Goal: Information Seeking & Learning: Check status

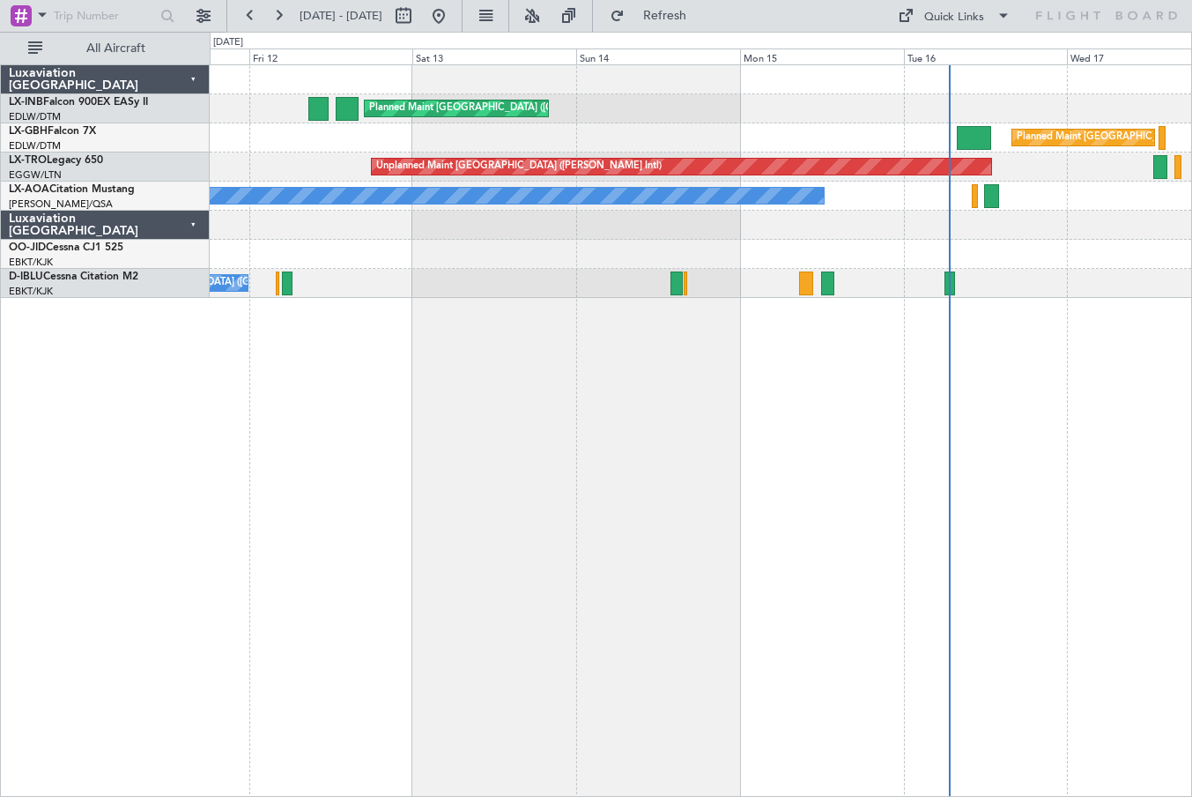
click at [1081, 360] on div "Planned Maint [GEOGRAPHIC_DATA] ([GEOGRAPHIC_DATA]) Planned Maint [GEOGRAPHIC_D…" at bounding box center [701, 430] width 983 height 732
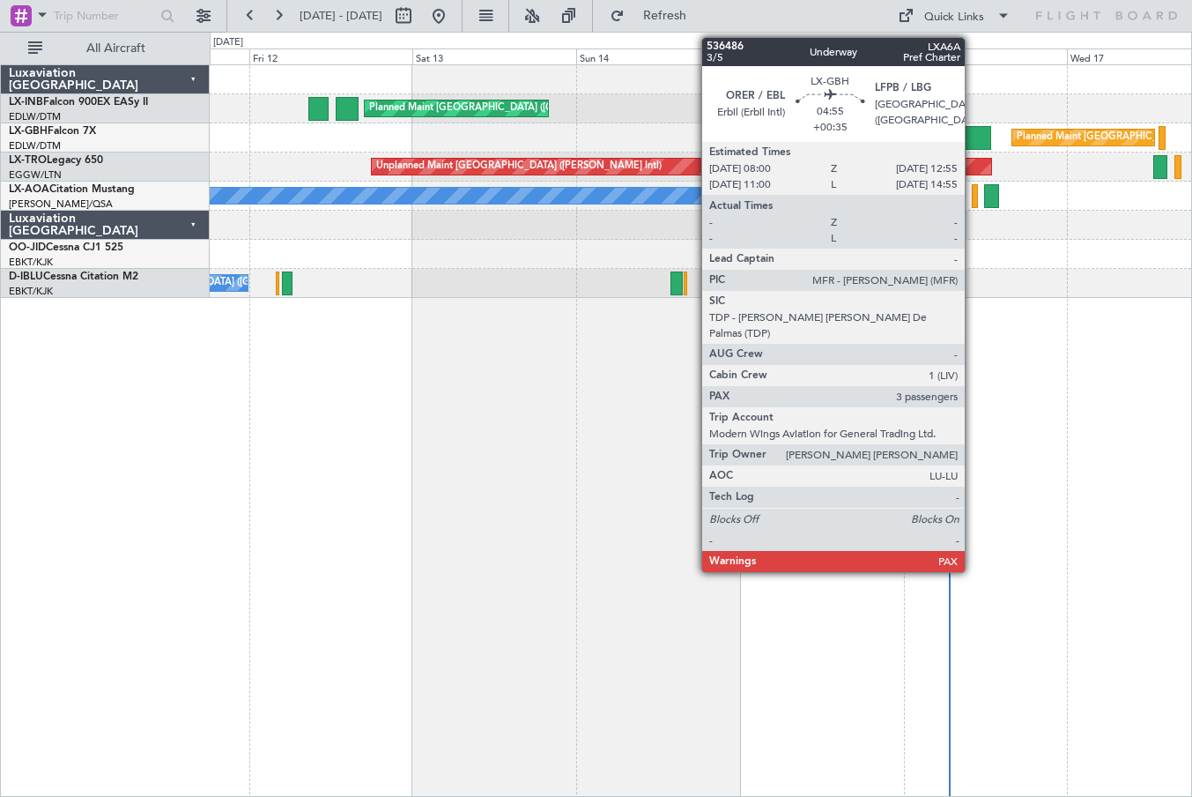
click at [973, 136] on div at bounding box center [974, 138] width 34 height 24
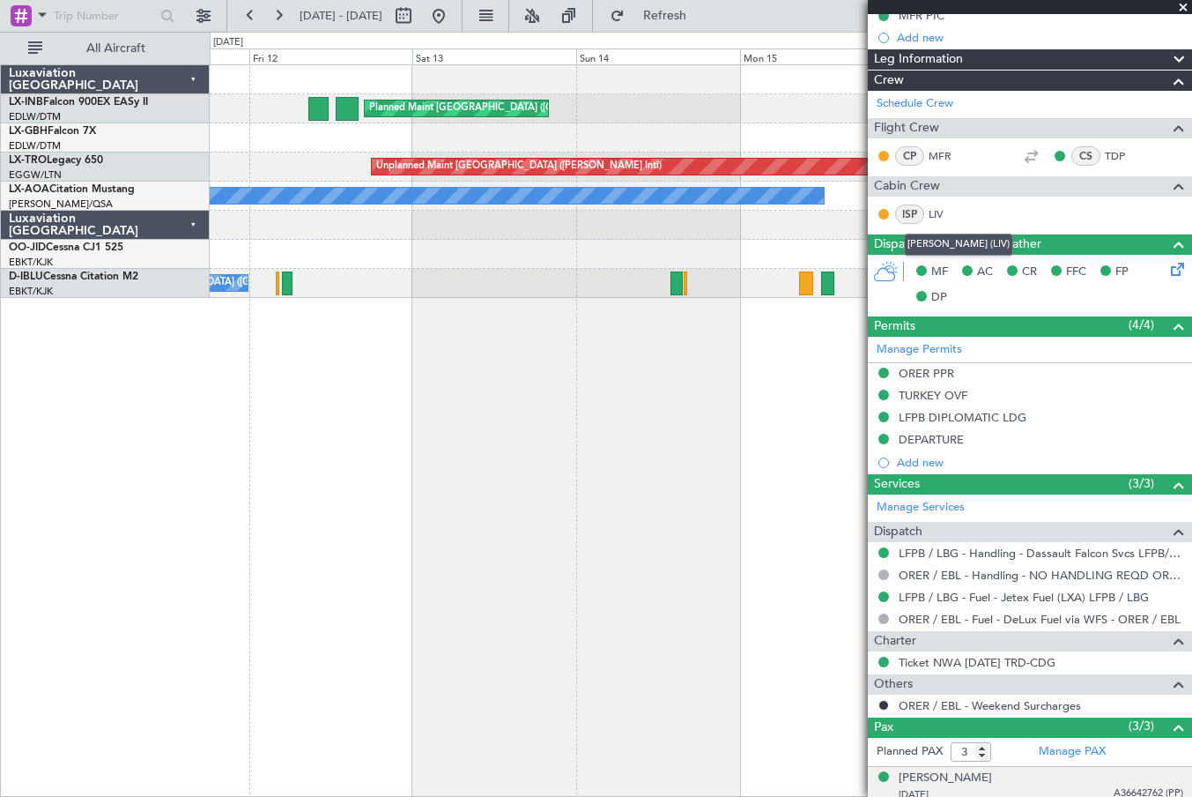
scroll to position [453, 0]
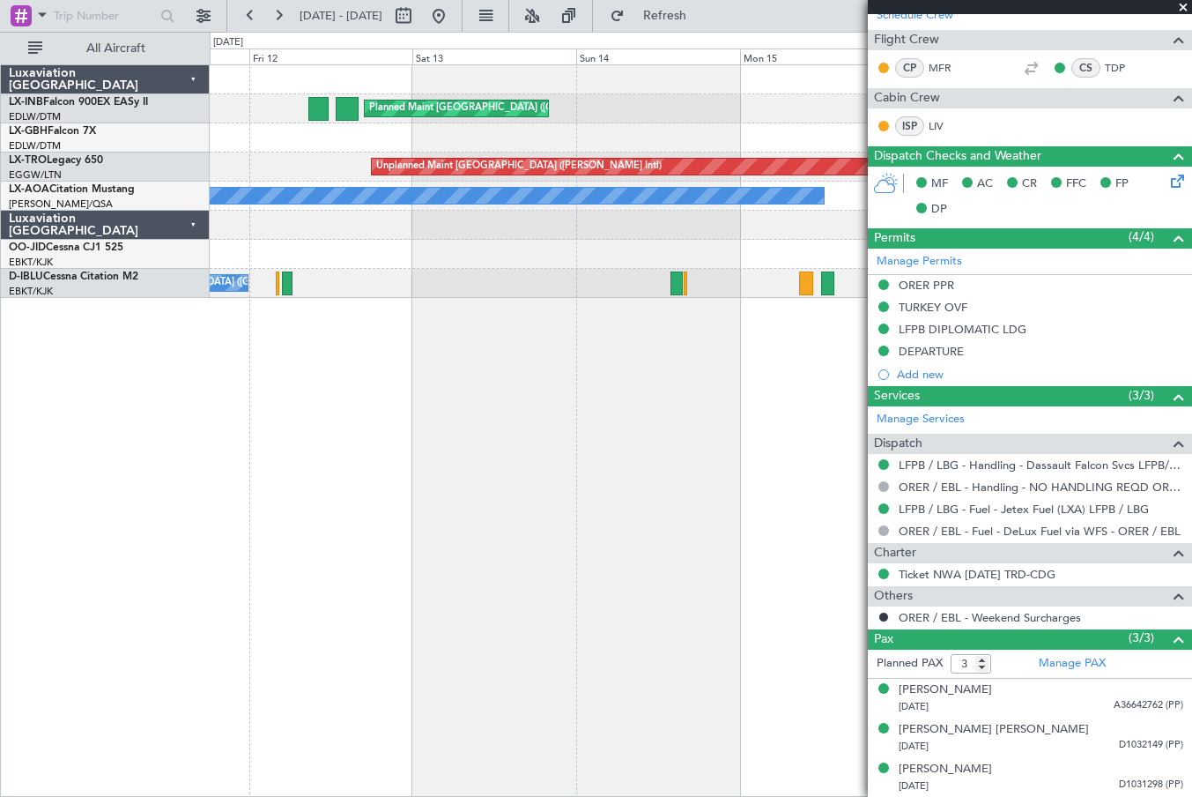
click at [1185, 10] on span at bounding box center [1184, 8] width 18 height 16
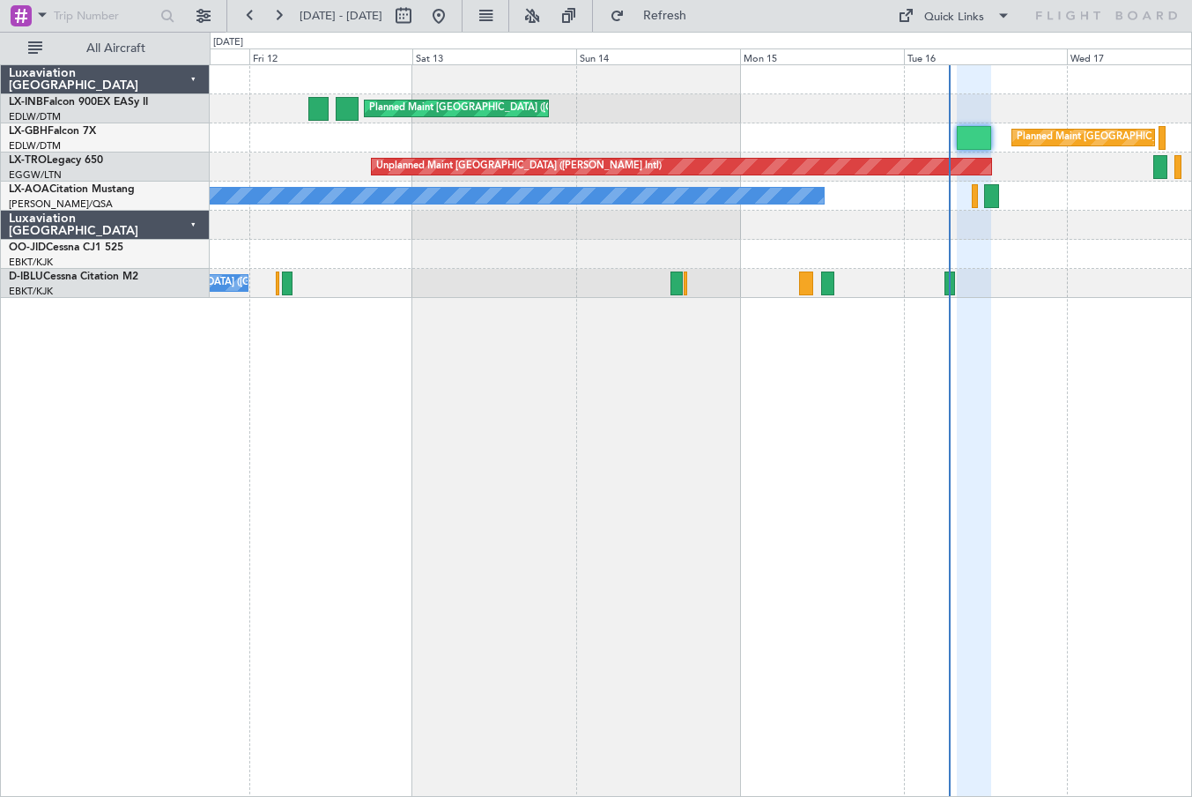
type input "0"
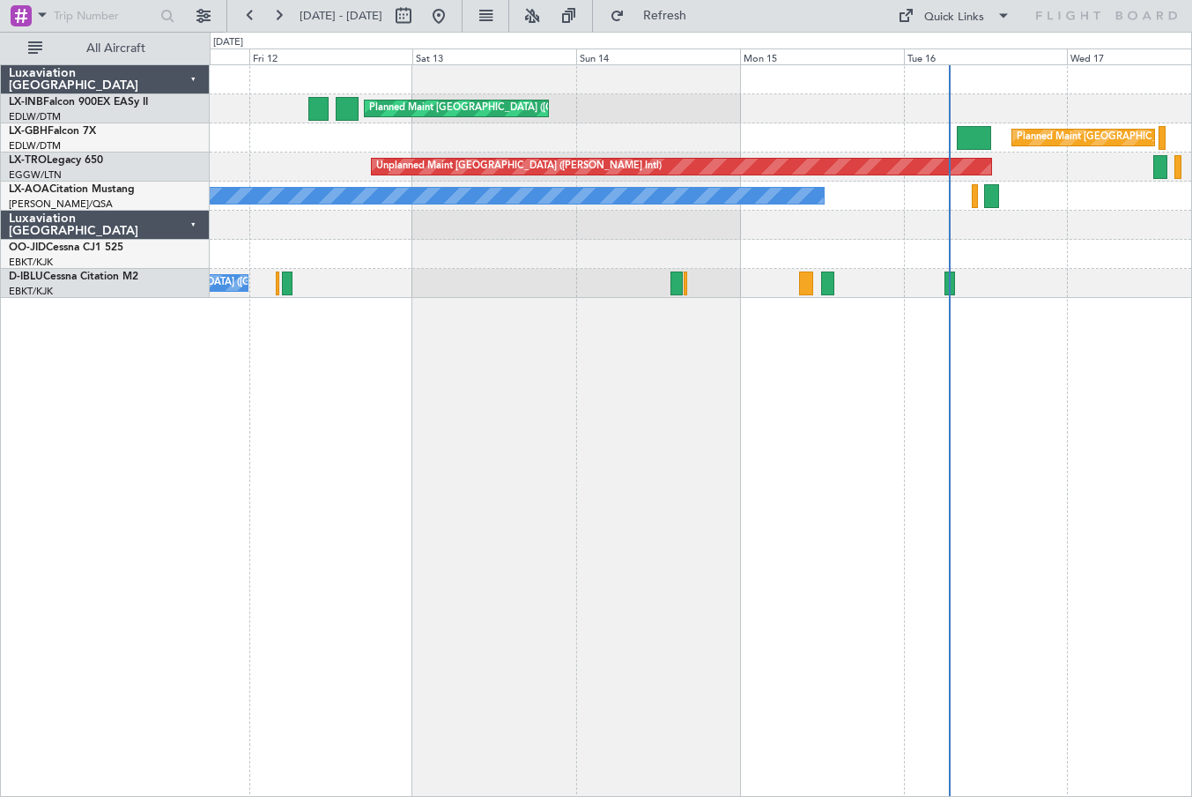
scroll to position [0, 0]
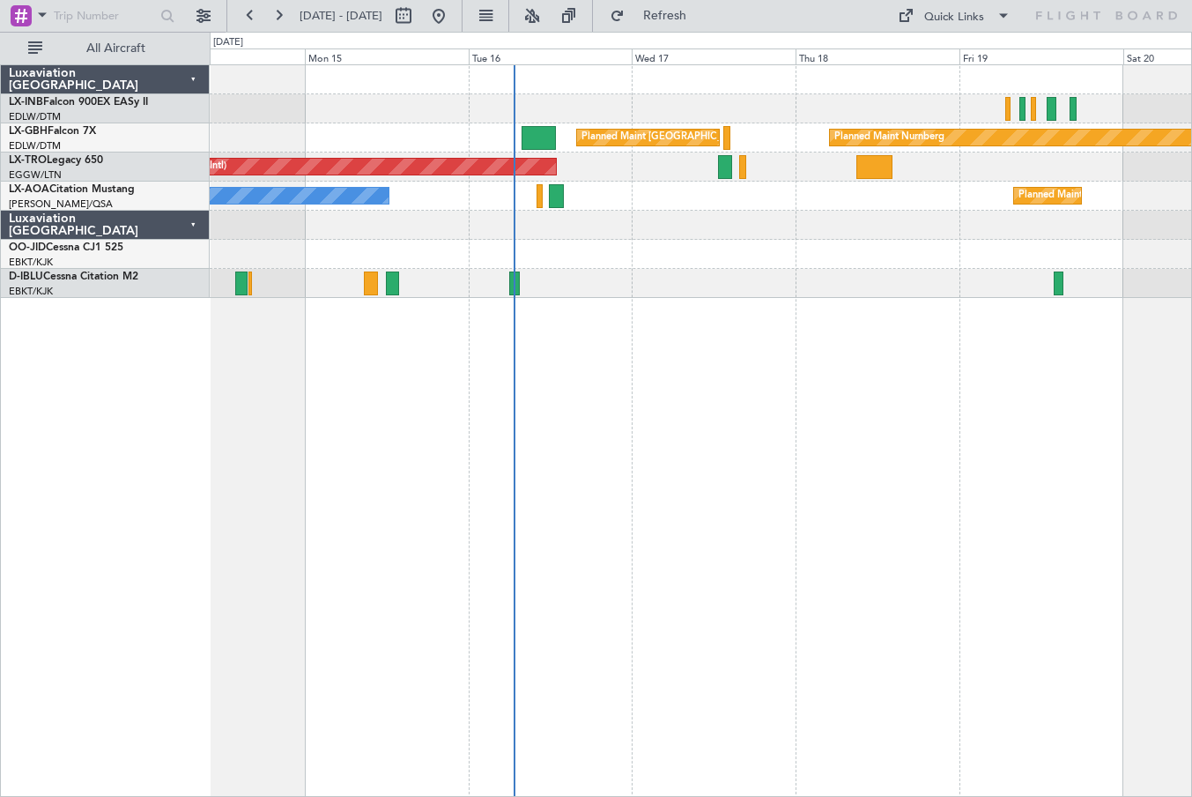
click at [604, 552] on div "Planned Maint [GEOGRAPHIC_DATA] ([GEOGRAPHIC_DATA]) Planned Maint [GEOGRAPHIC_D…" at bounding box center [701, 430] width 983 height 732
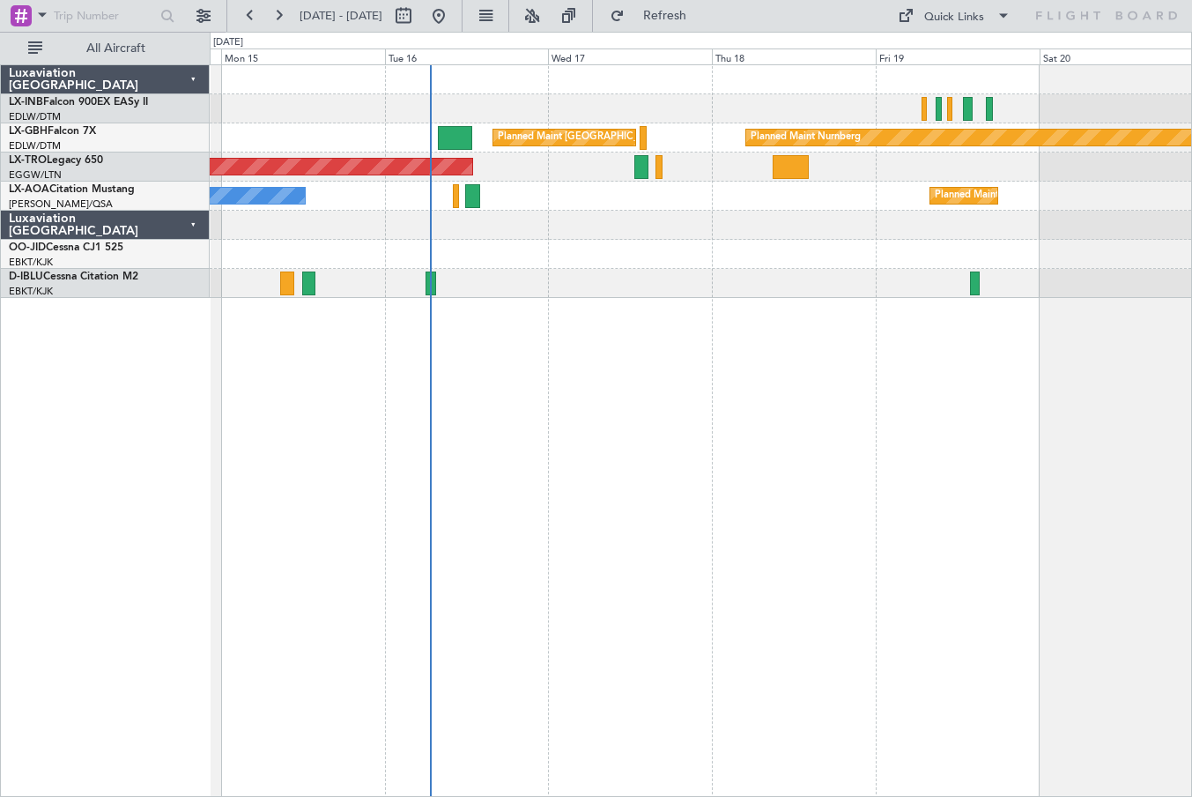
click at [757, 557] on div "Planned Maint [GEOGRAPHIC_DATA] ([GEOGRAPHIC_DATA]) Planned Maint [GEOGRAPHIC_D…" at bounding box center [701, 430] width 983 height 732
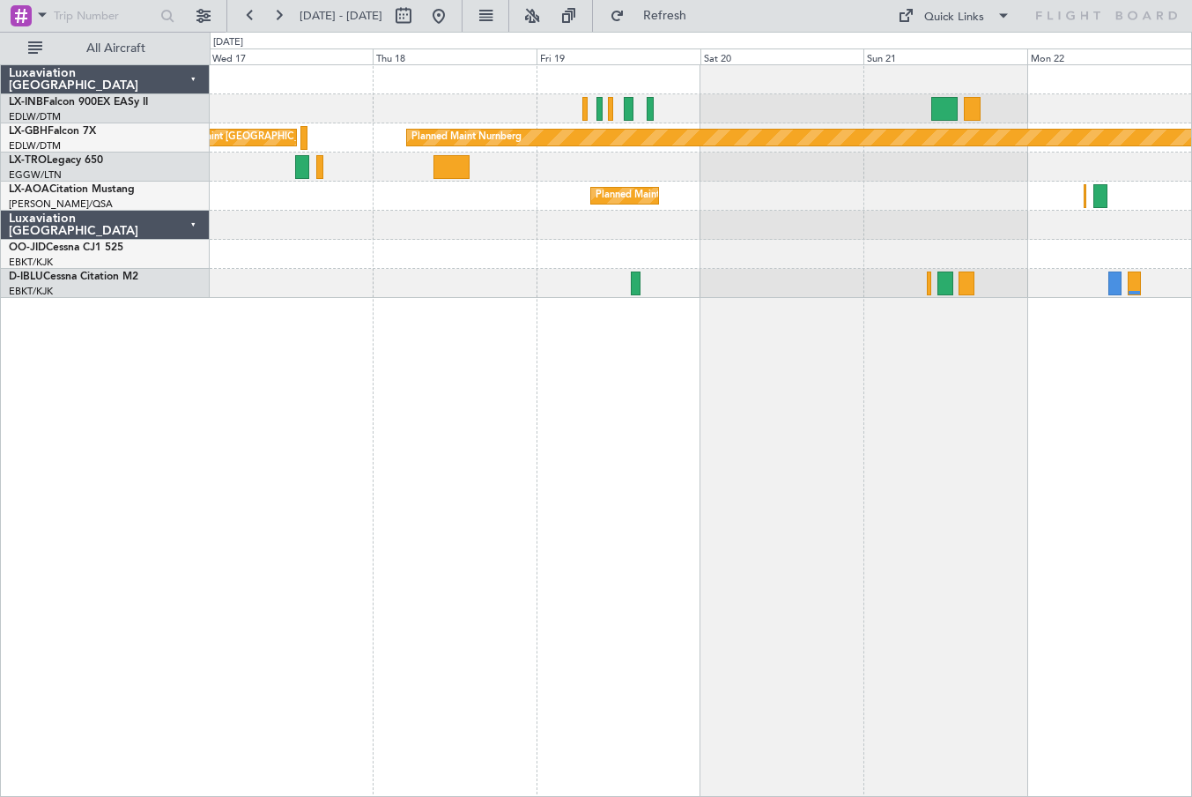
click at [609, 416] on div "Planned Maint [GEOGRAPHIC_DATA] ([GEOGRAPHIC_DATA]) Planned Maint Nurnberg Unpl…" at bounding box center [701, 430] width 983 height 732
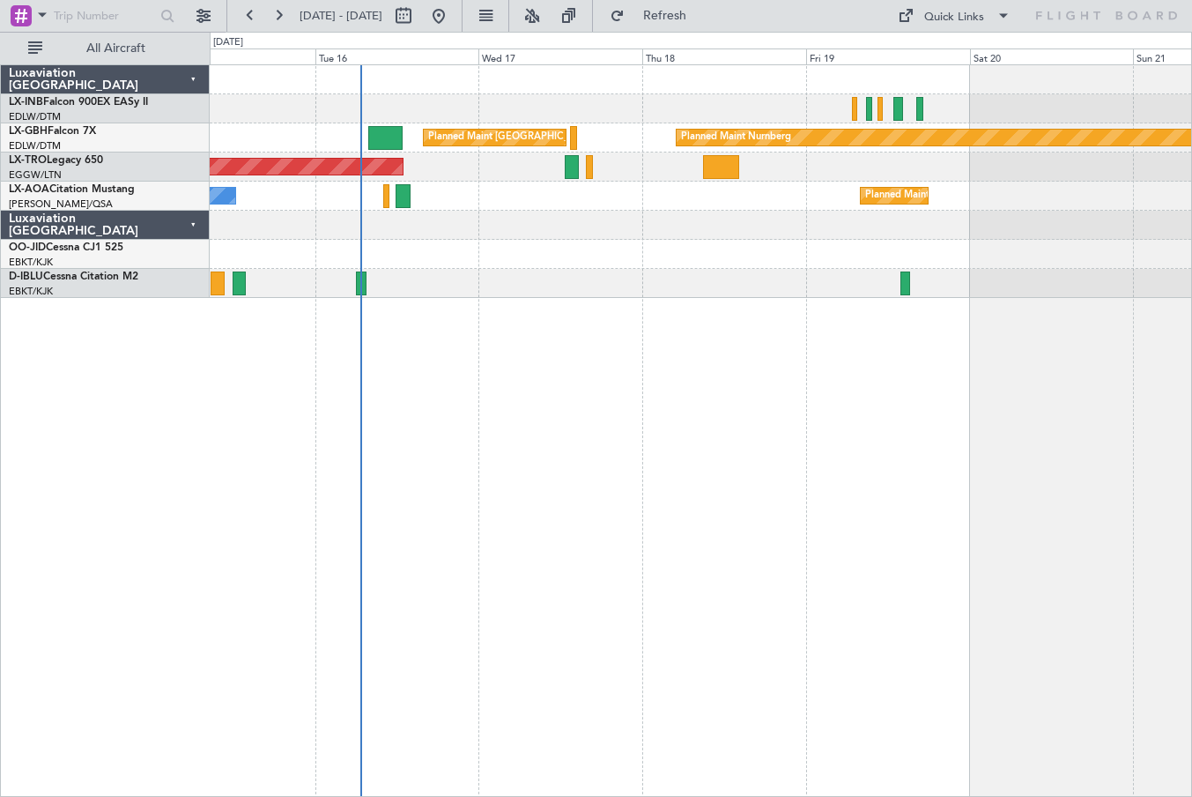
click at [1072, 487] on div "Planned Maint [GEOGRAPHIC_DATA] ([GEOGRAPHIC_DATA]) Planned Maint Nurnberg Unpl…" at bounding box center [701, 430] width 983 height 732
click at [708, 9] on button "Refresh" at bounding box center [655, 16] width 106 height 28
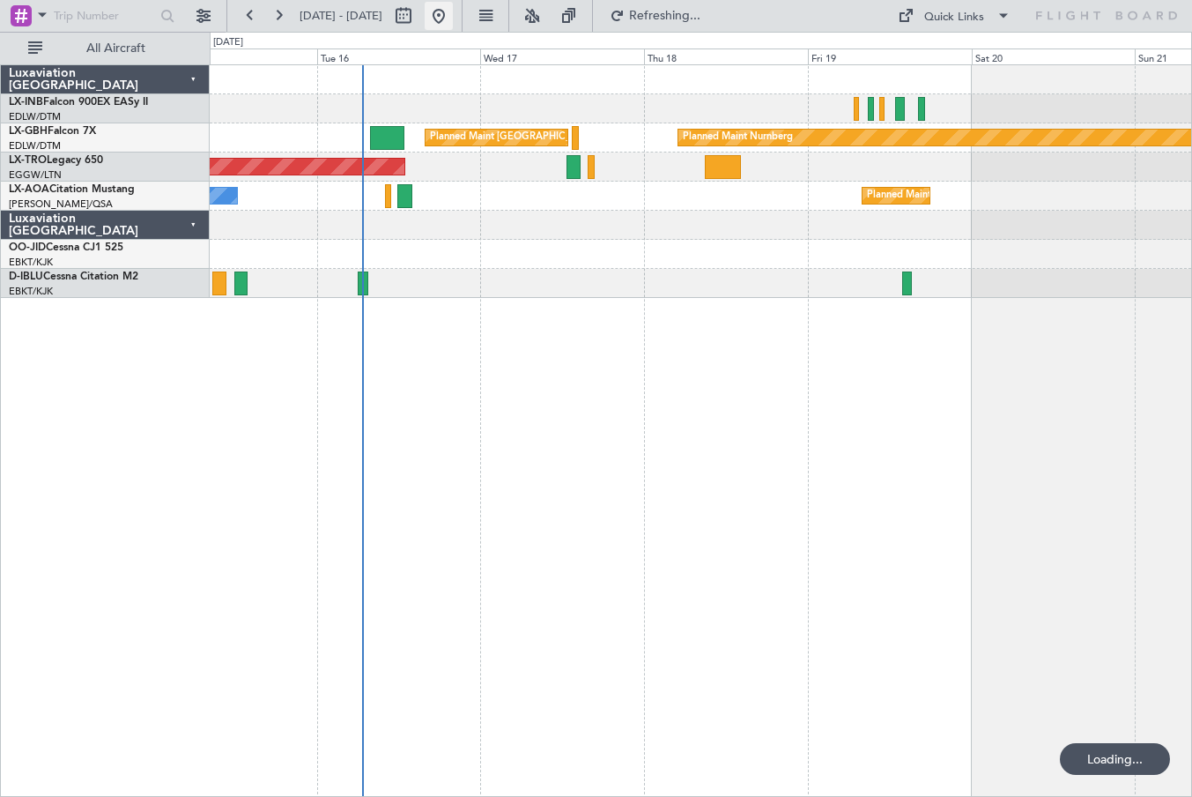
click at [453, 11] on button at bounding box center [439, 16] width 28 height 28
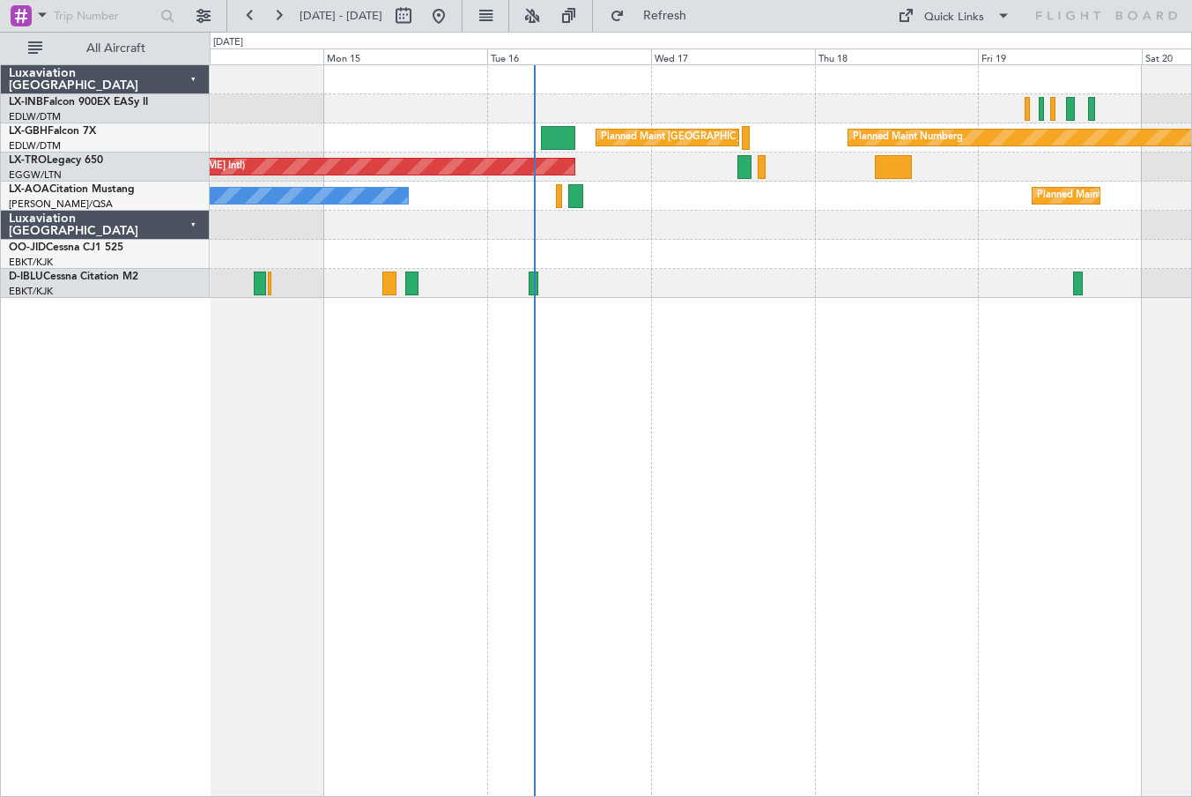
click at [619, 286] on div at bounding box center [701, 283] width 982 height 29
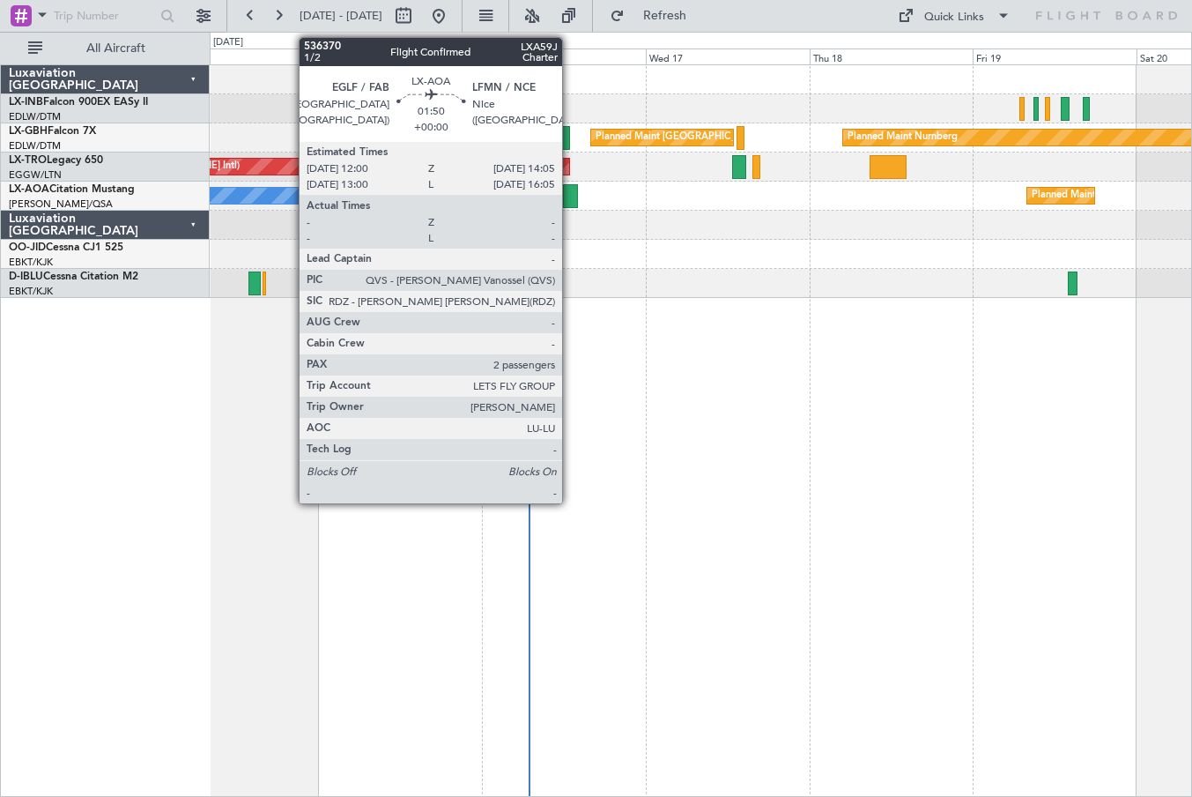
click at [570, 200] on div at bounding box center [570, 196] width 15 height 24
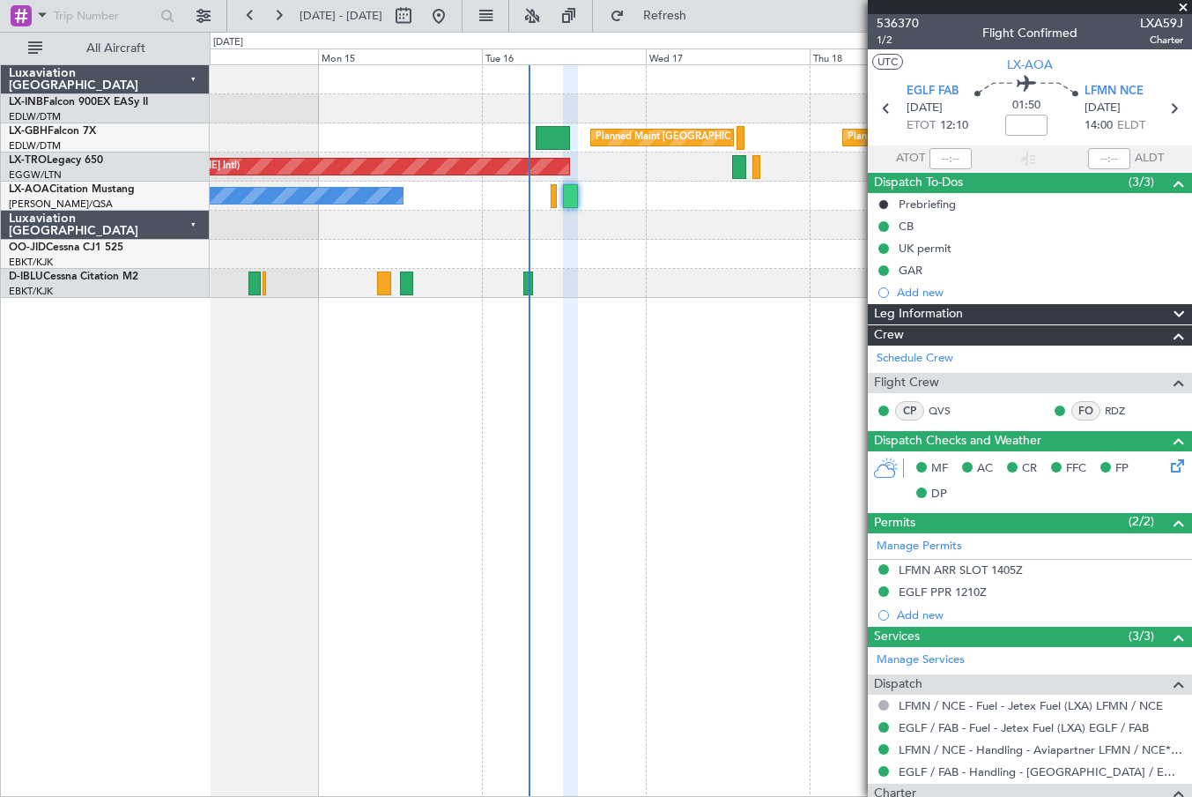
click at [1184, 10] on span at bounding box center [1184, 8] width 18 height 16
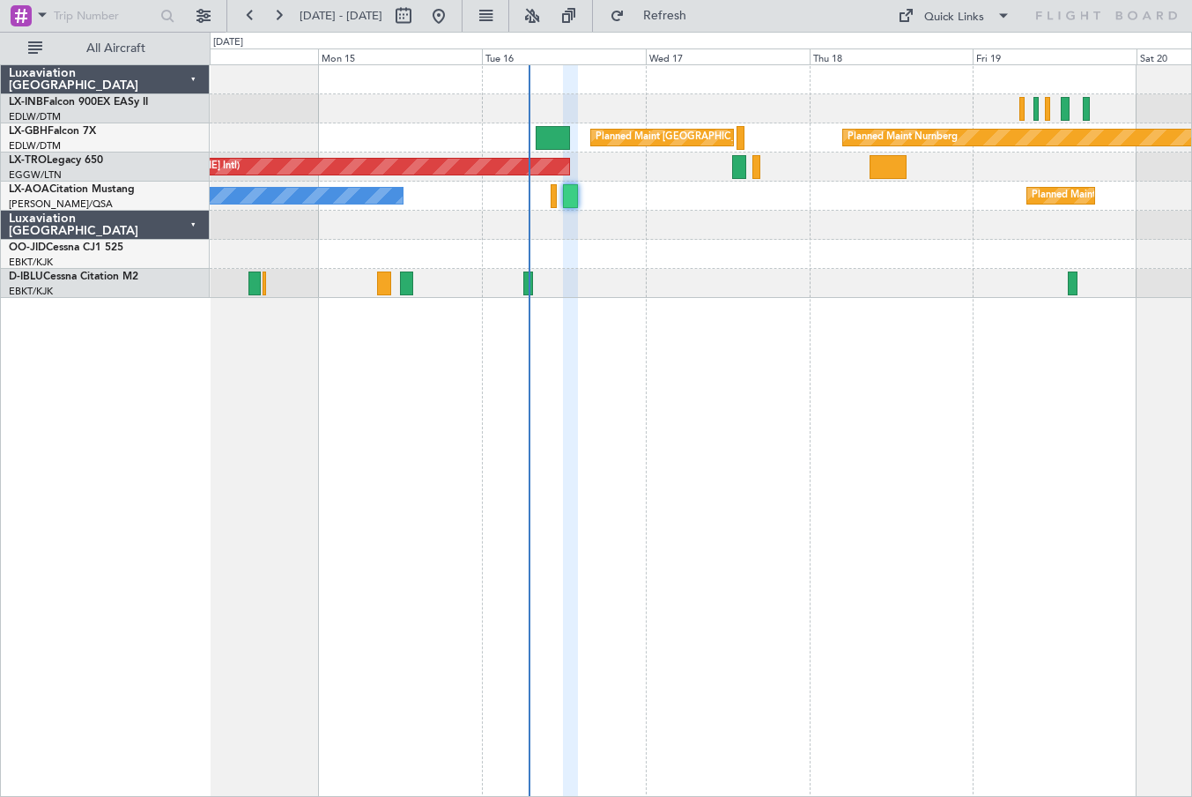
type input "0"
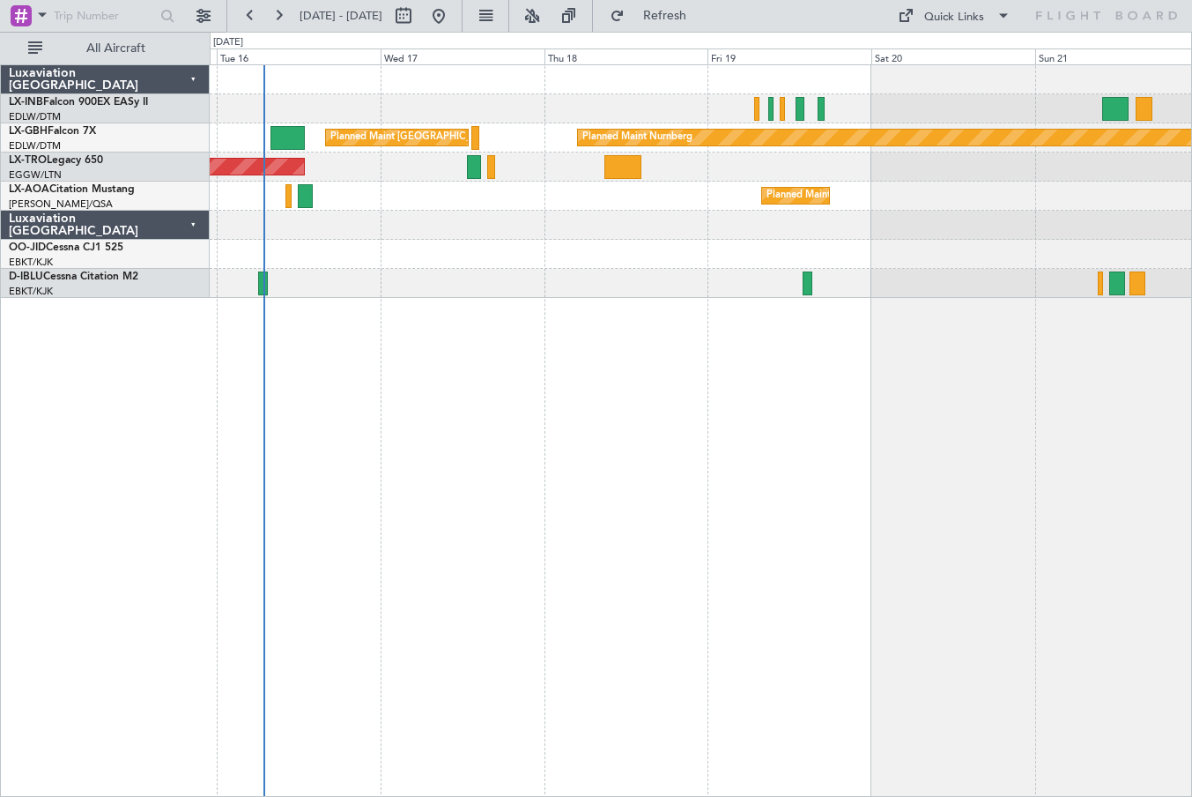
click at [362, 452] on div "Planned Maint Nurnberg Planned Maint [GEOGRAPHIC_DATA] ([GEOGRAPHIC_DATA]) Unpl…" at bounding box center [701, 430] width 983 height 732
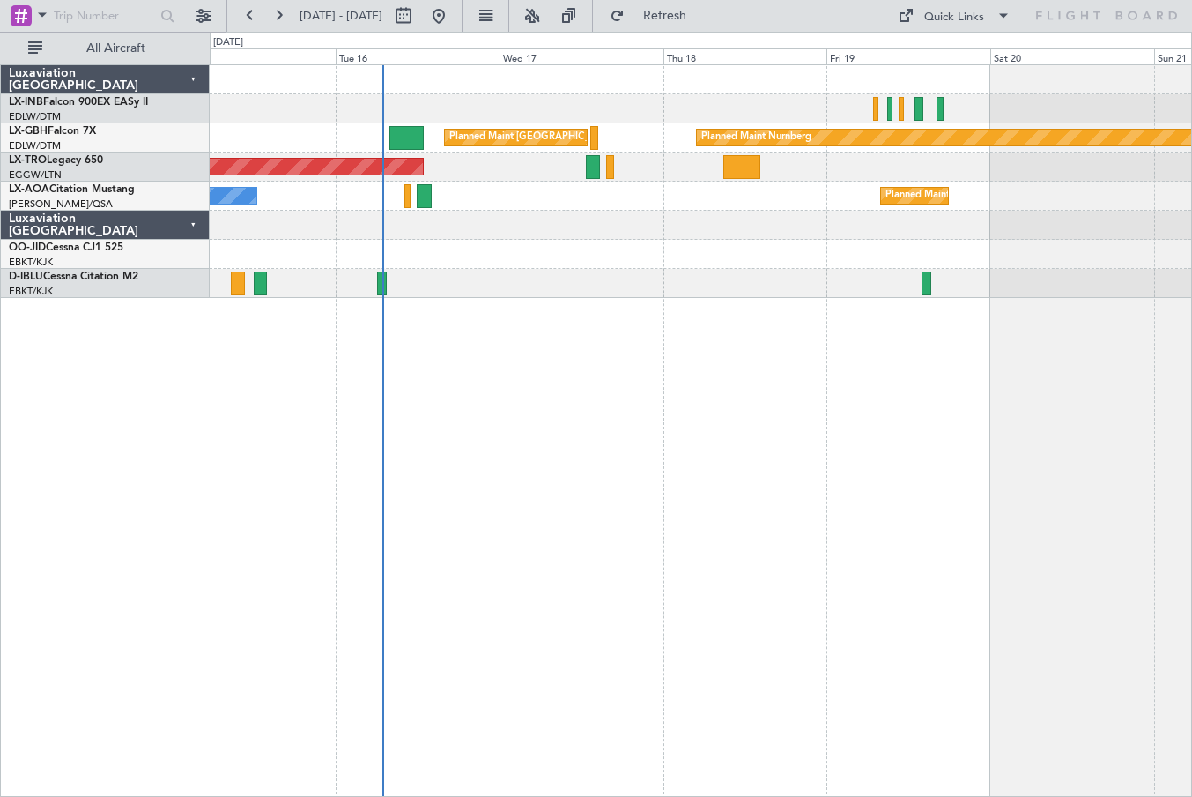
click at [654, 430] on div "Planned Maint [GEOGRAPHIC_DATA] ([GEOGRAPHIC_DATA]) Planned Maint Nurnberg Plan…" at bounding box center [701, 430] width 983 height 732
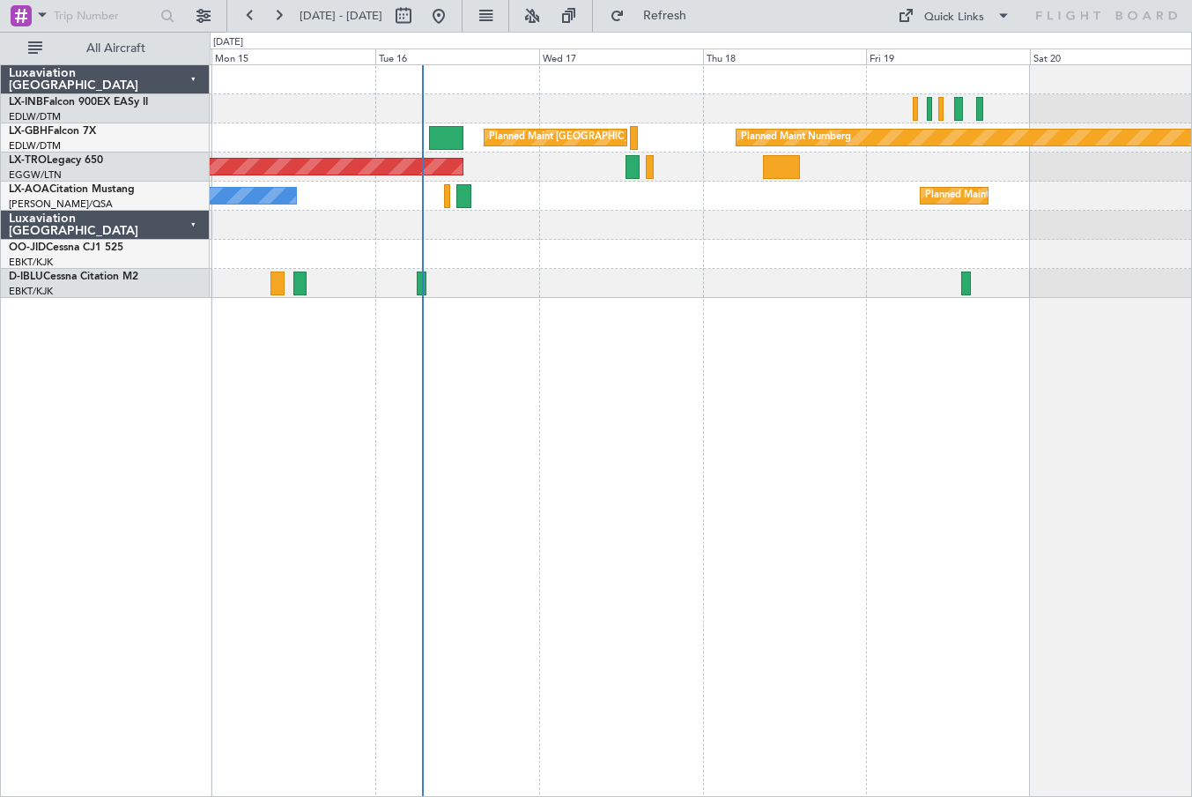
click at [818, 604] on div "Planned Maint [GEOGRAPHIC_DATA] ([GEOGRAPHIC_DATA]) Planned Maint Nurnberg Plan…" at bounding box center [701, 430] width 983 height 732
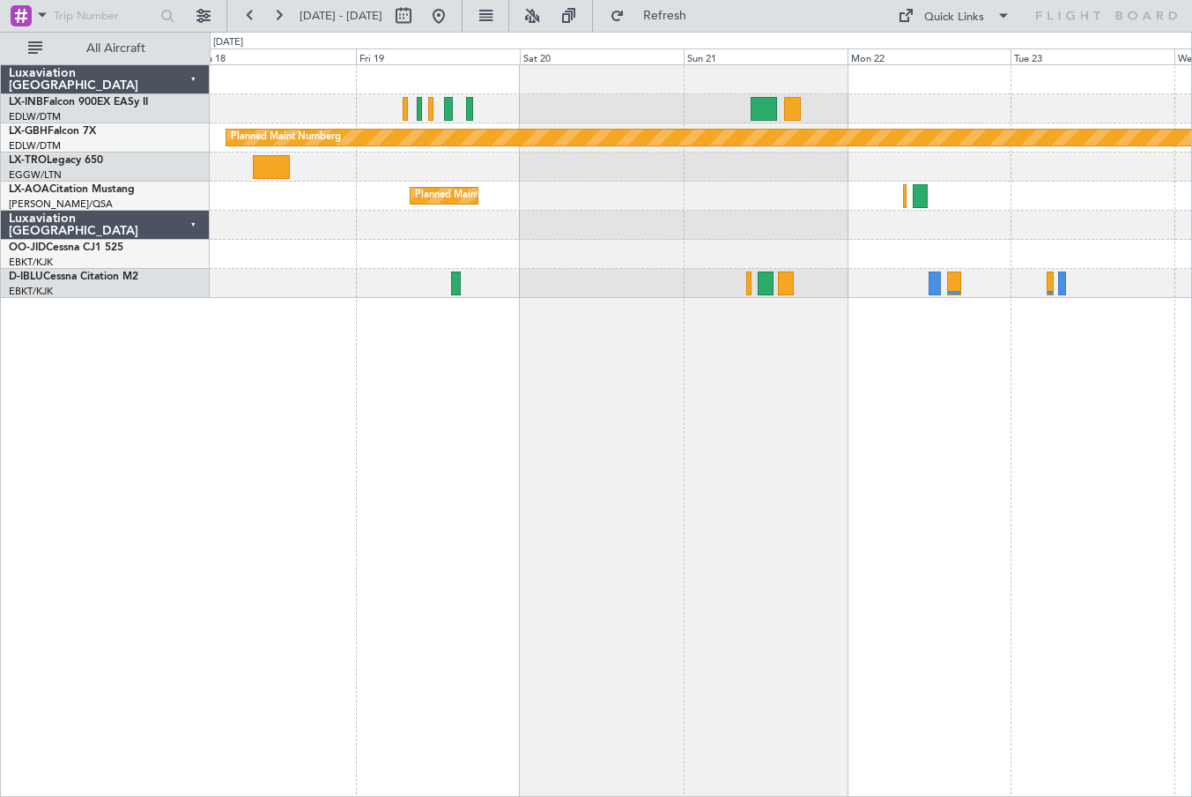
click at [530, 471] on div "Planned Maint Nurnberg Planned Maint [GEOGRAPHIC_DATA] ([GEOGRAPHIC_DATA]) [GEO…" at bounding box center [701, 430] width 983 height 732
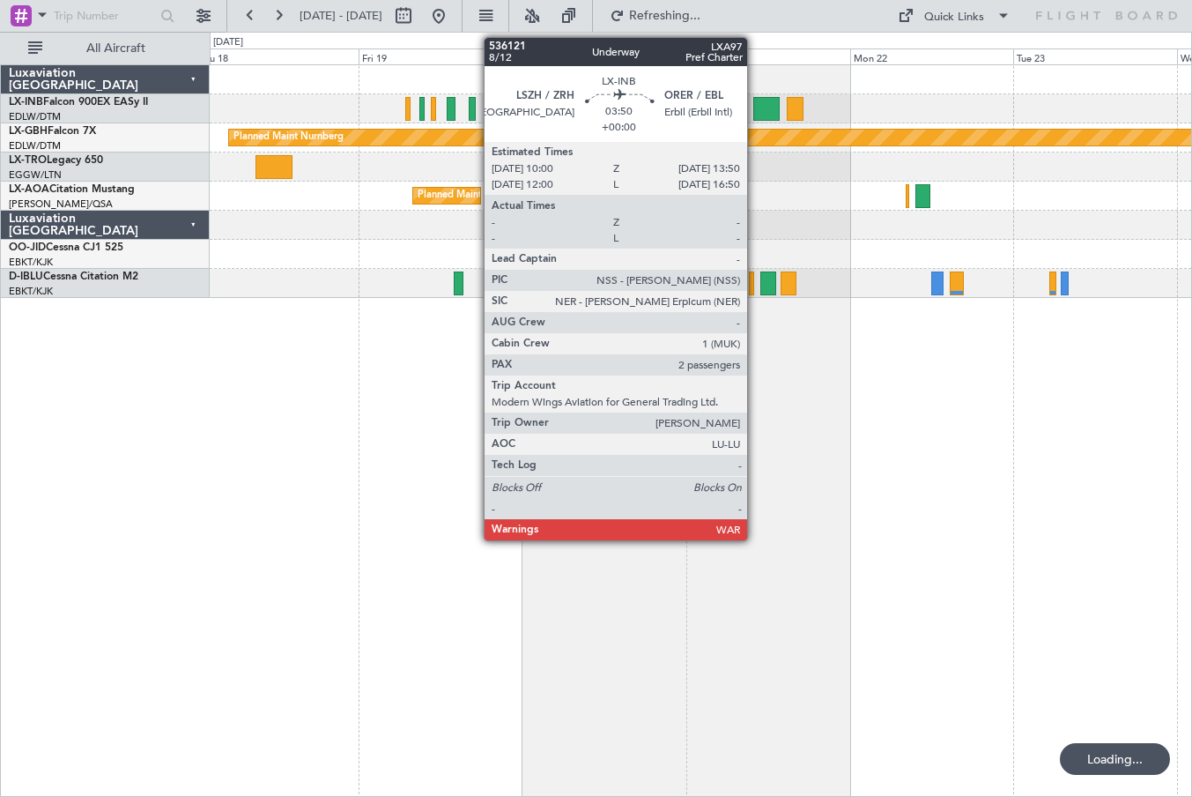
click at [755, 100] on div at bounding box center [766, 109] width 26 height 24
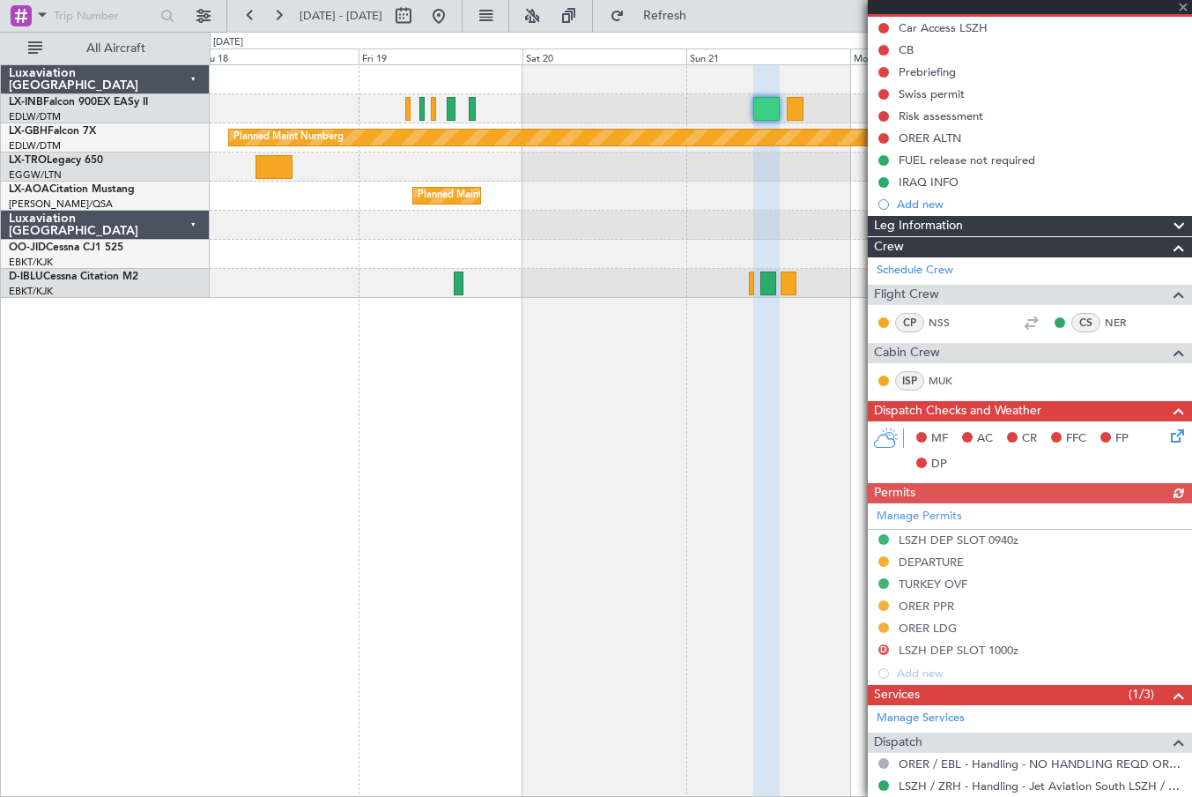
scroll to position [479, 0]
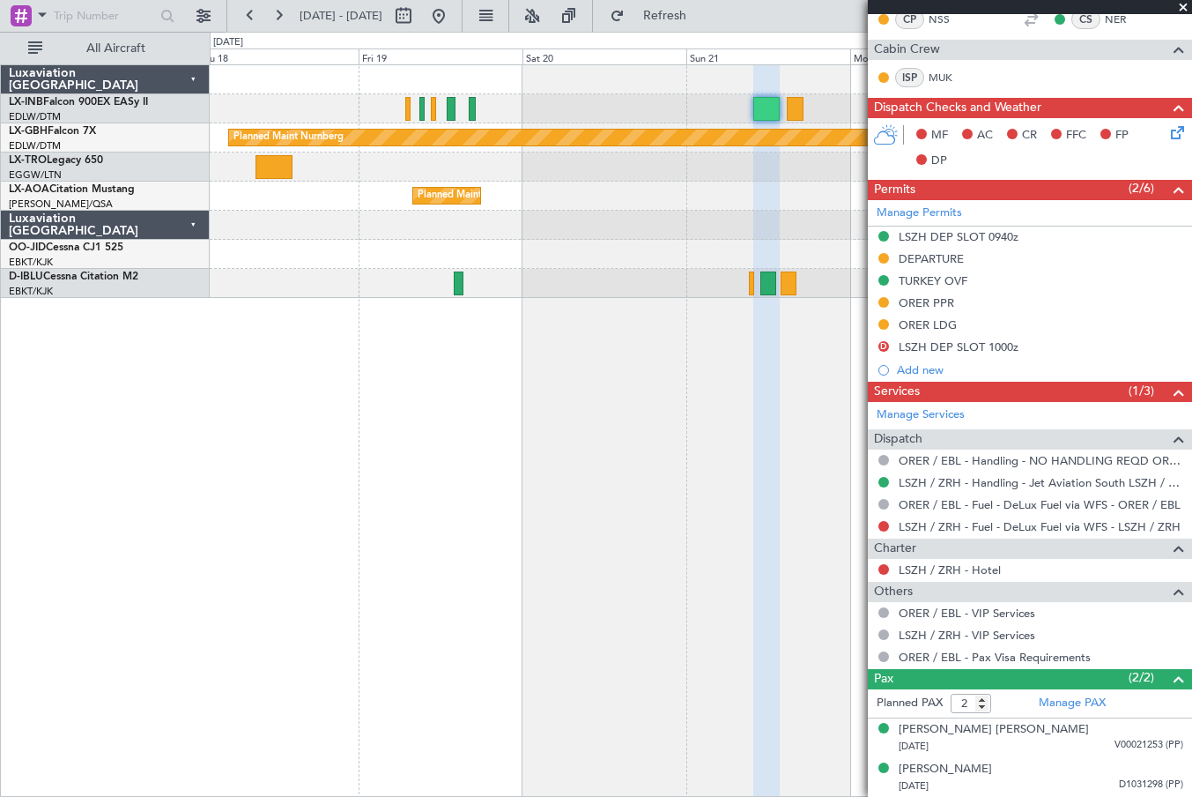
click at [1185, 8] on span at bounding box center [1184, 8] width 18 height 16
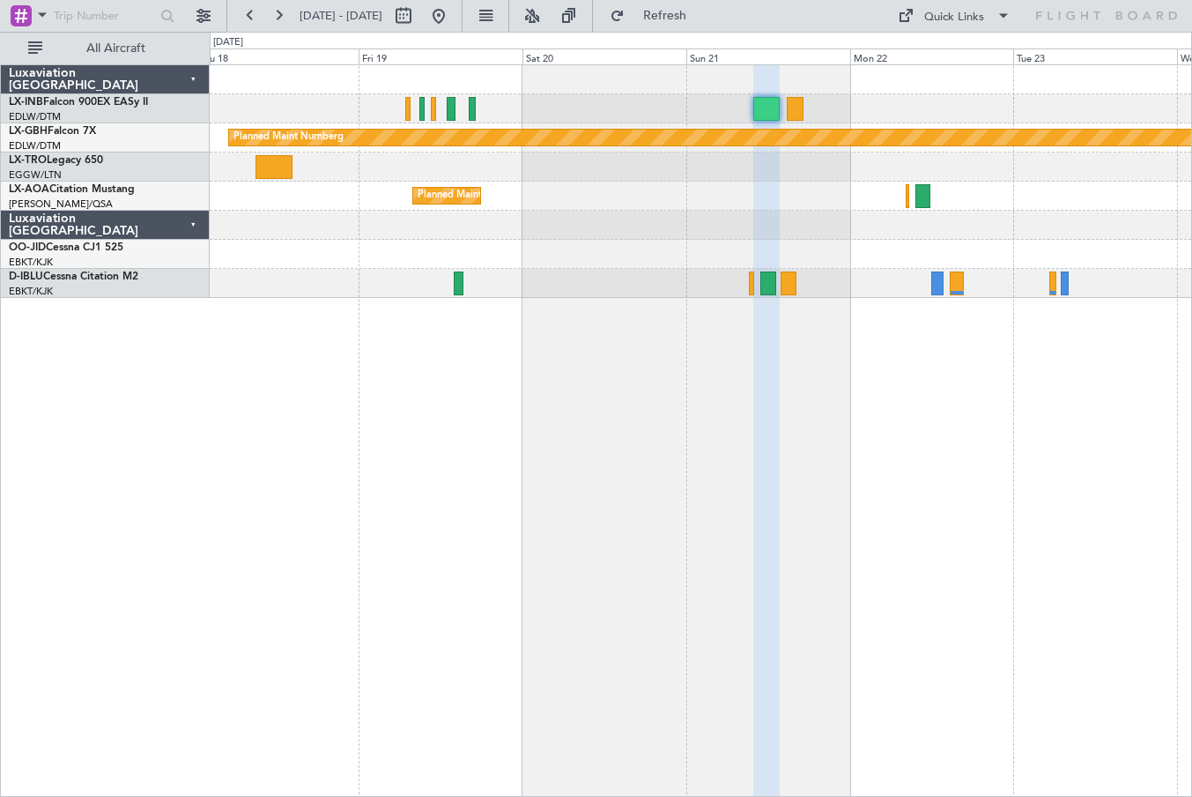
type input "0"
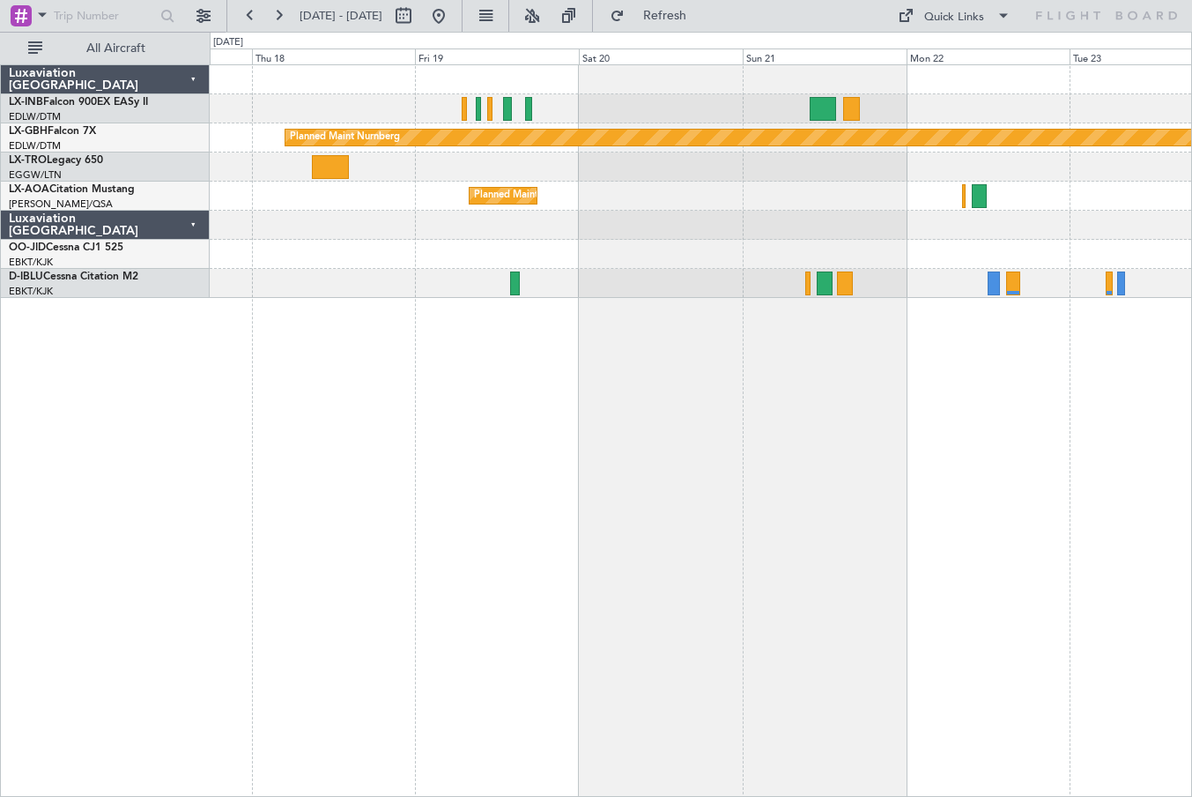
click at [1003, 506] on div "Planned Maint Nurnberg Planned Maint [GEOGRAPHIC_DATA] ([GEOGRAPHIC_DATA]) Unpl…" at bounding box center [701, 430] width 983 height 732
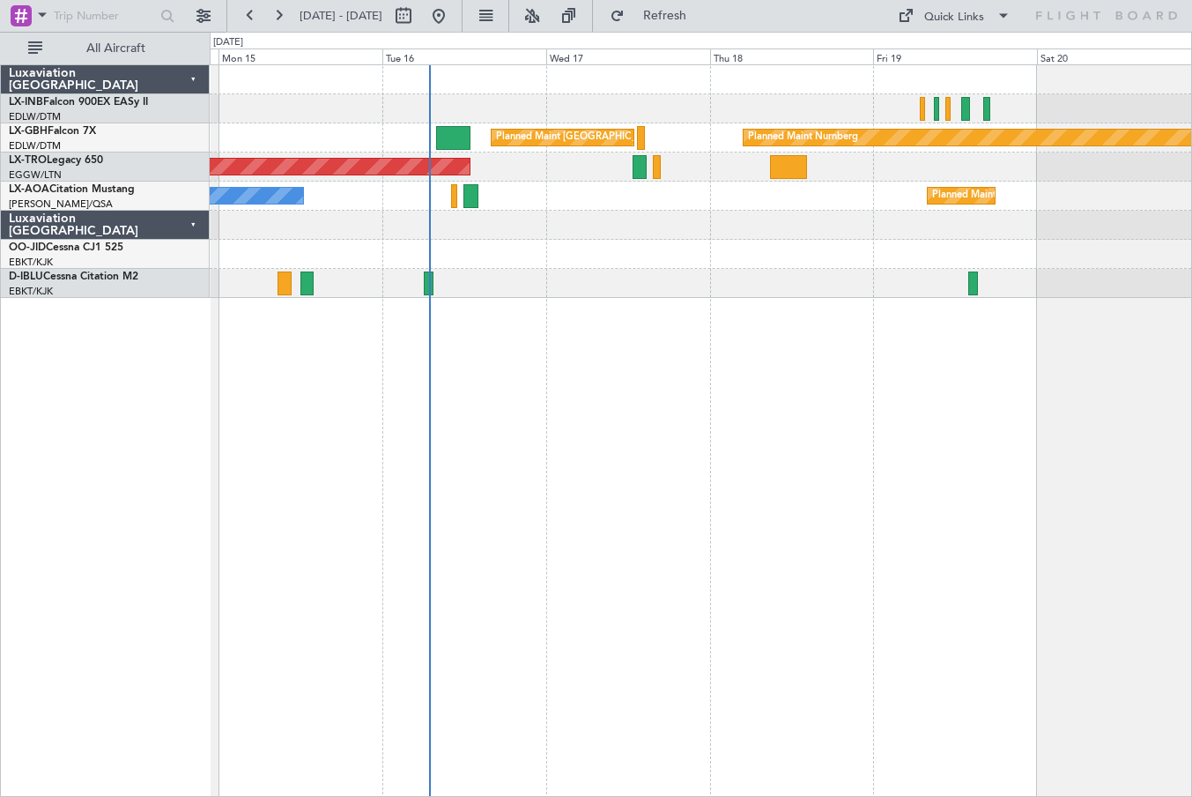
click at [782, 457] on div "Planned Maint [GEOGRAPHIC_DATA] ([GEOGRAPHIC_DATA]) Planned Maint Nurnberg Plan…" at bounding box center [701, 430] width 983 height 732
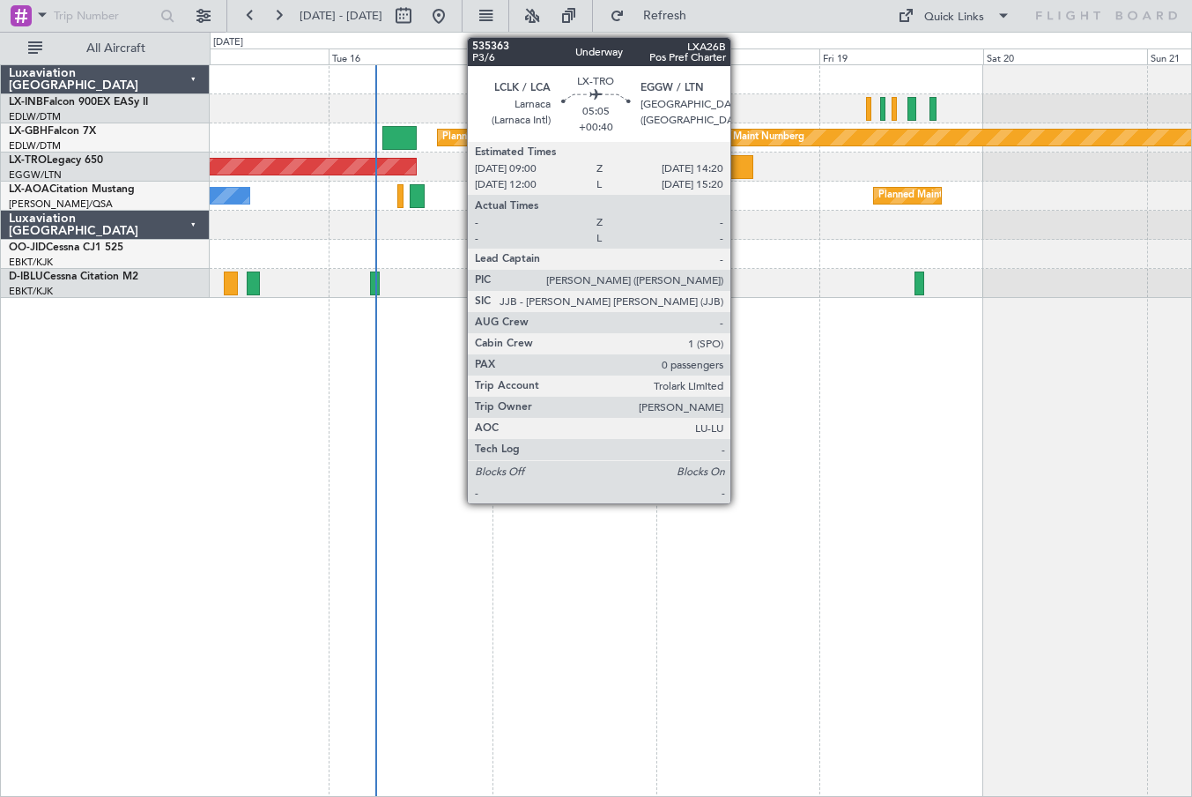
click at [738, 170] on div at bounding box center [734, 167] width 37 height 24
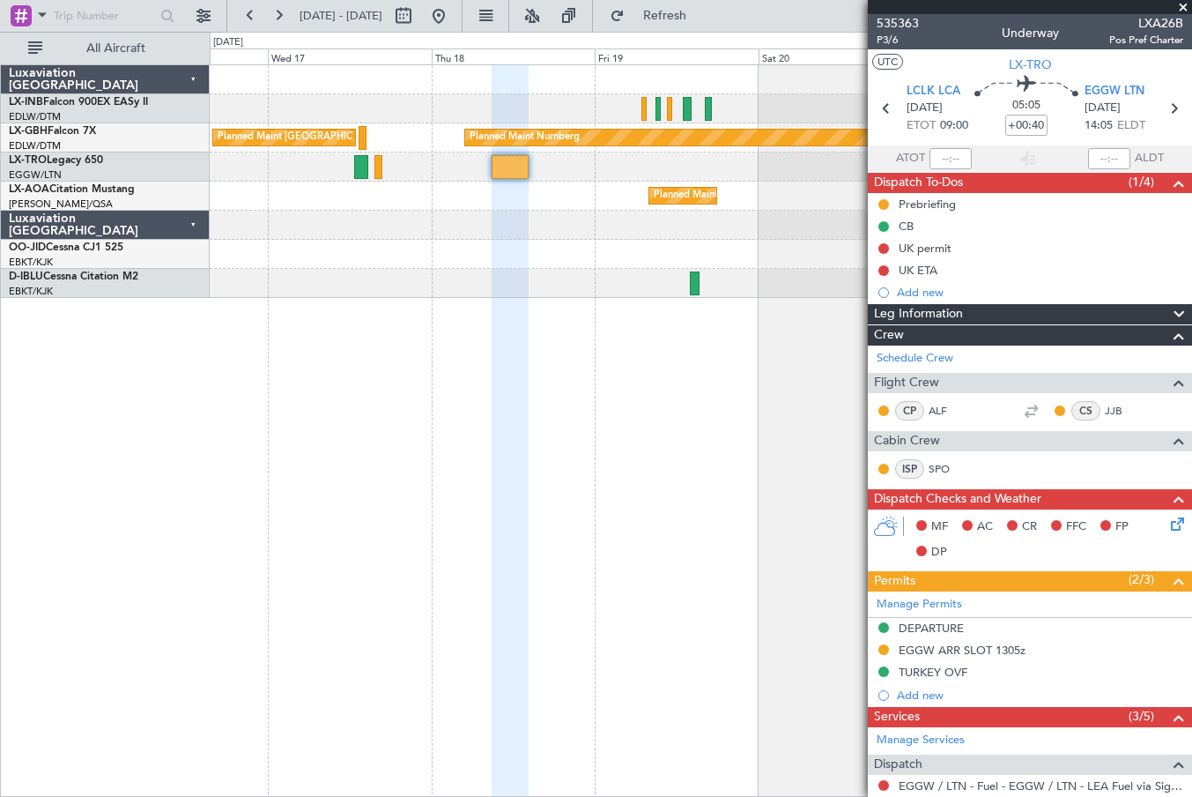
click at [415, 372] on div "Planned Maint Nurnberg Planned Maint [GEOGRAPHIC_DATA] ([GEOGRAPHIC_DATA]) Unpl…" at bounding box center [701, 430] width 983 height 732
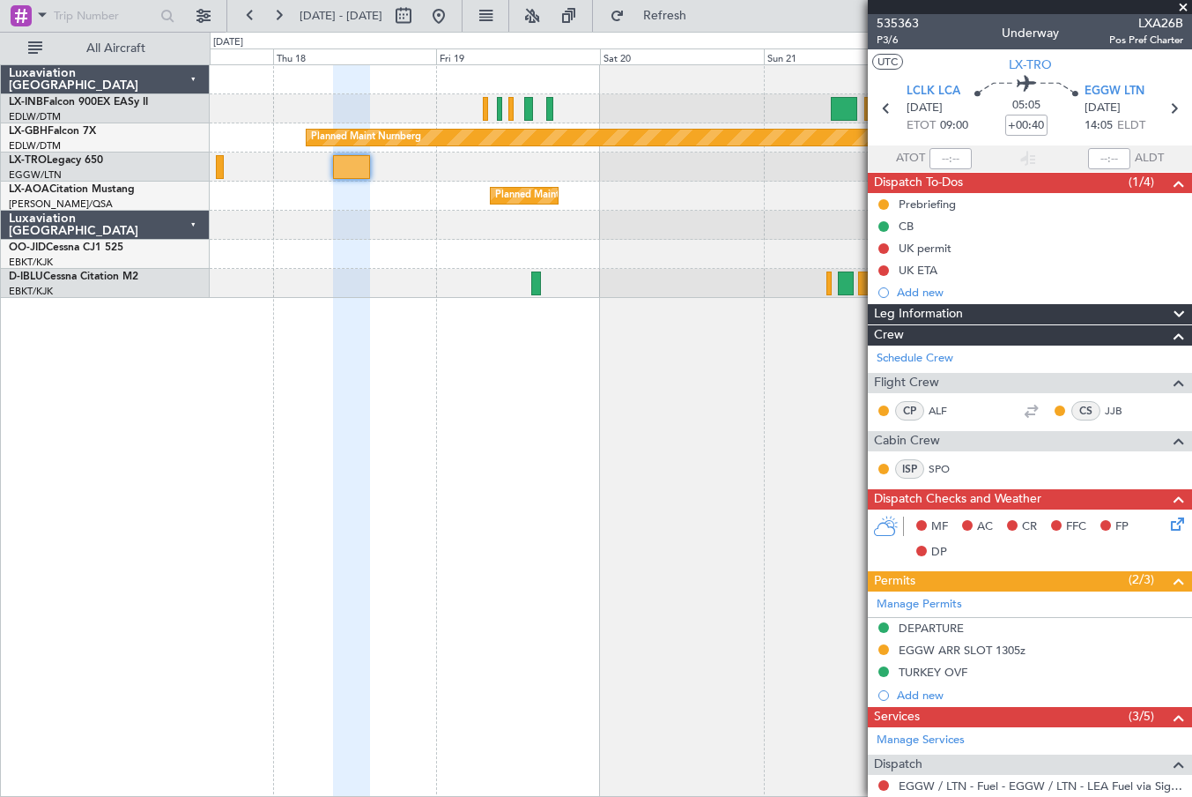
click at [528, 427] on div "Planned Maint Nurnberg Planned Maint [GEOGRAPHIC_DATA] ([GEOGRAPHIC_DATA]) Unpl…" at bounding box center [701, 430] width 983 height 732
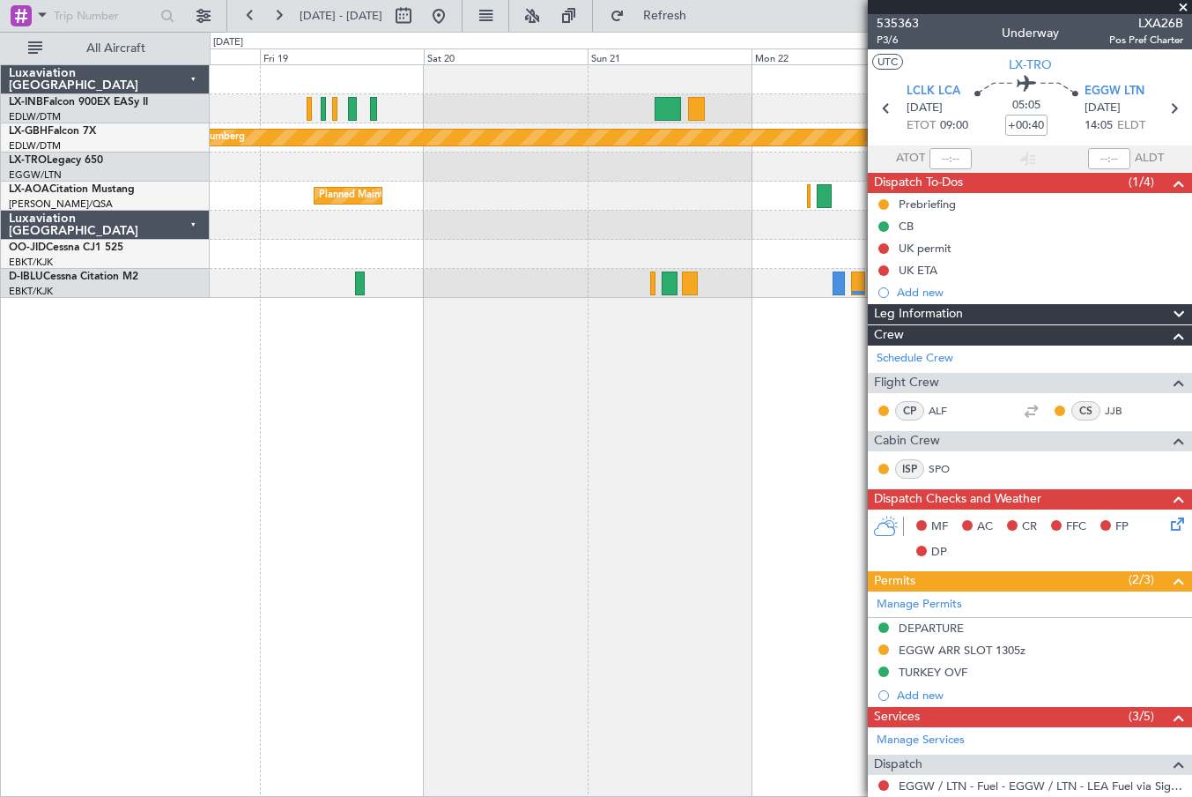
click at [342, 466] on div "Planned Maint Nurnberg Planned Maint [GEOGRAPHIC_DATA] ([GEOGRAPHIC_DATA]) [GEO…" at bounding box center [701, 430] width 983 height 732
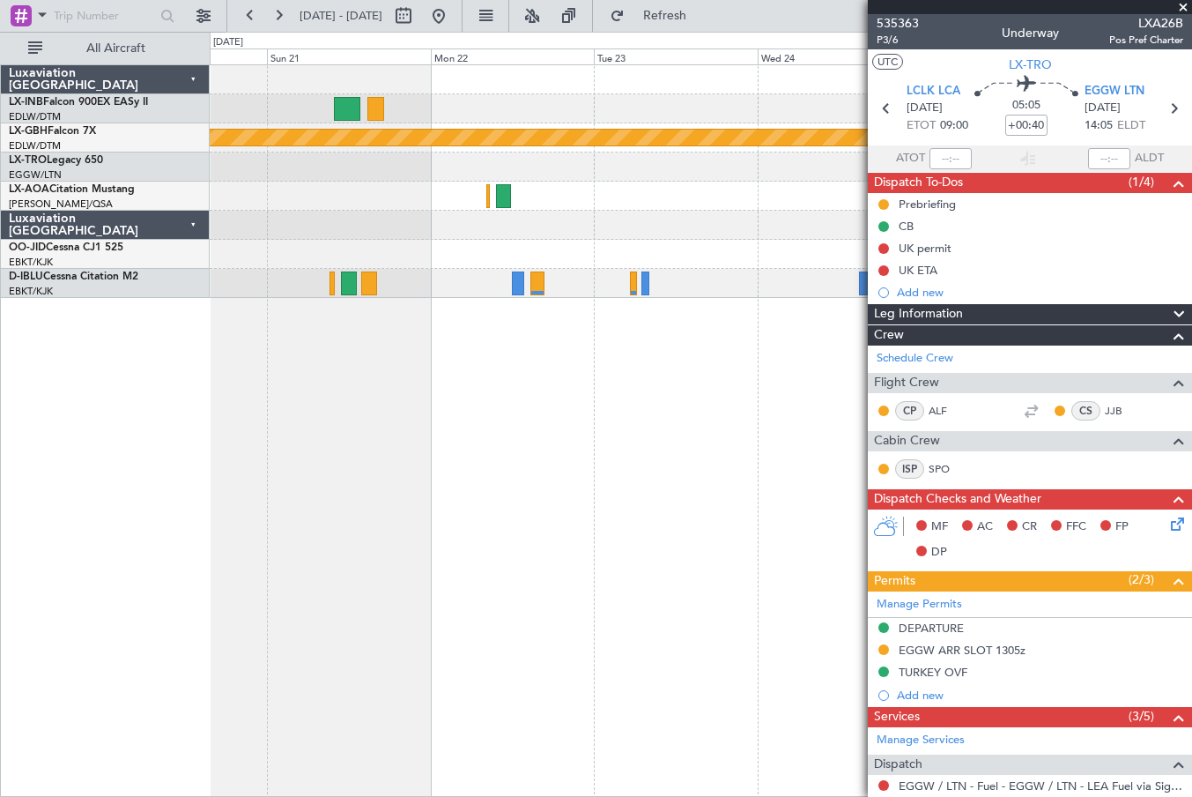
click at [656, 486] on div "Planned Maint Nurnberg [GEOGRAPHIC_DATA] ([GEOGRAPHIC_DATA]) A/C Unavailable [G…" at bounding box center [701, 430] width 983 height 732
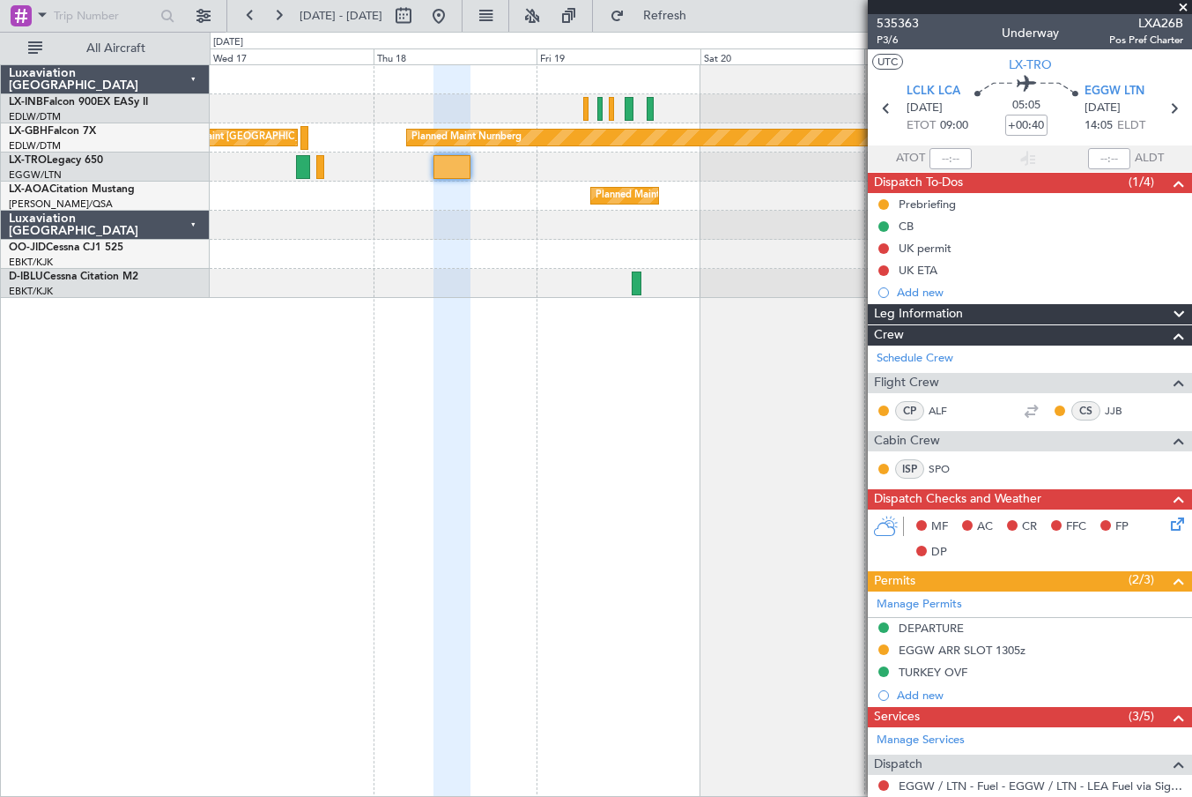
click at [251, 488] on div "Planned Maint Nurnberg Planned Maint [GEOGRAPHIC_DATA] ([GEOGRAPHIC_DATA]) Unpl…" at bounding box center [701, 430] width 983 height 732
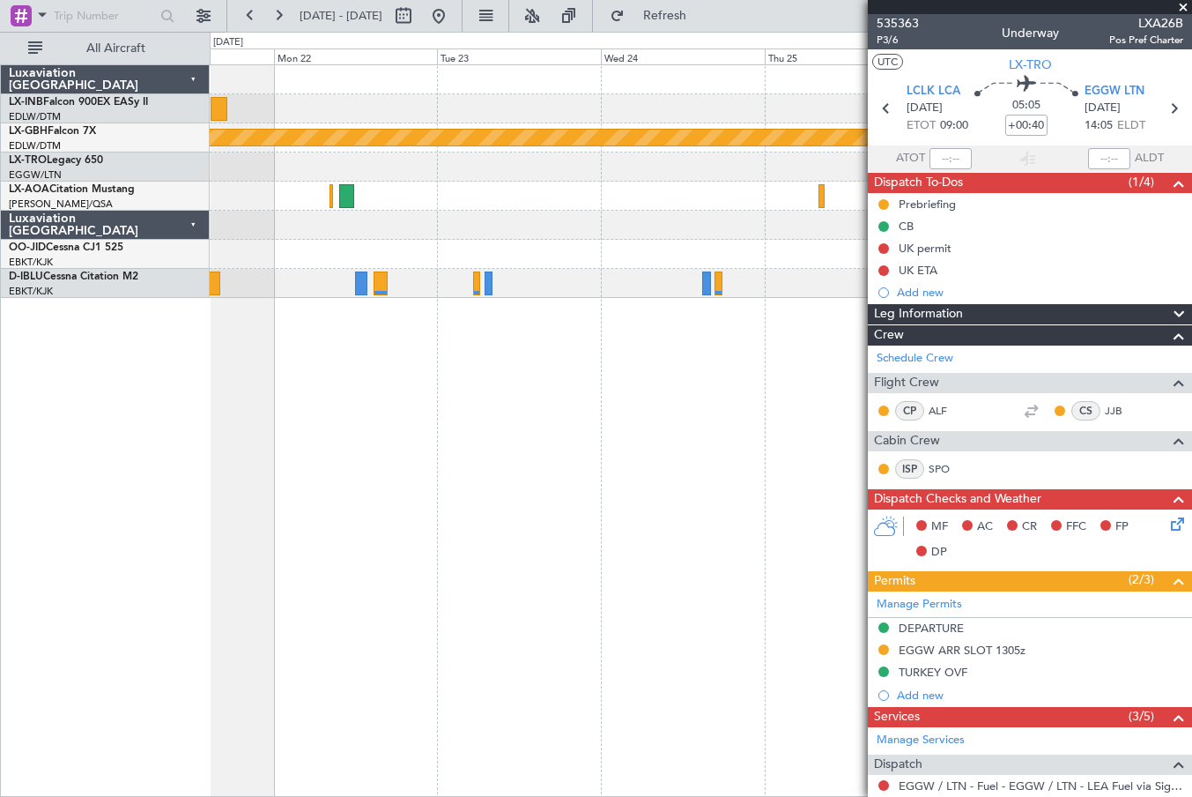
click at [271, 508] on div "Planned Maint Nurnberg A/C Unavailable [GEOGRAPHIC_DATA] ([GEOGRAPHIC_DATA] Nat…" at bounding box center [701, 430] width 983 height 732
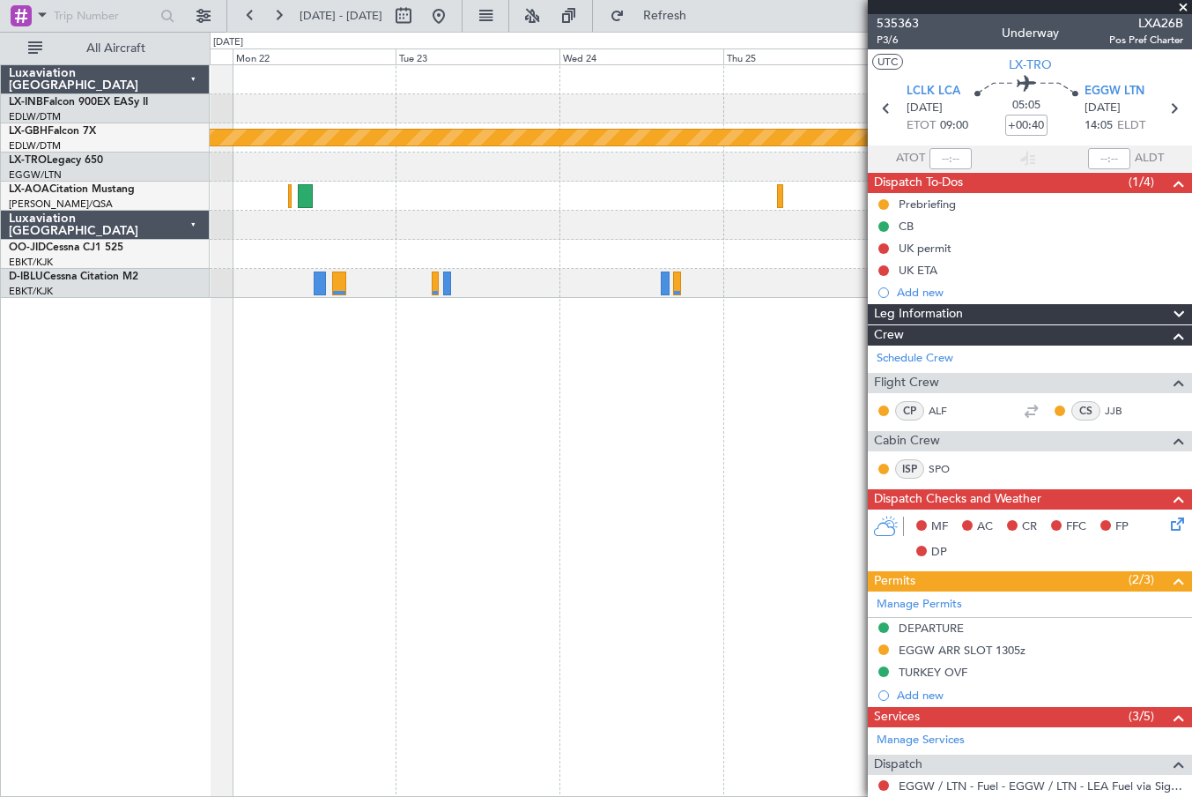
click at [323, 511] on div "Planned Maint Nurnberg Planned Maint [GEOGRAPHIC_DATA]-[GEOGRAPHIC_DATA] A/C Un…" at bounding box center [701, 430] width 983 height 732
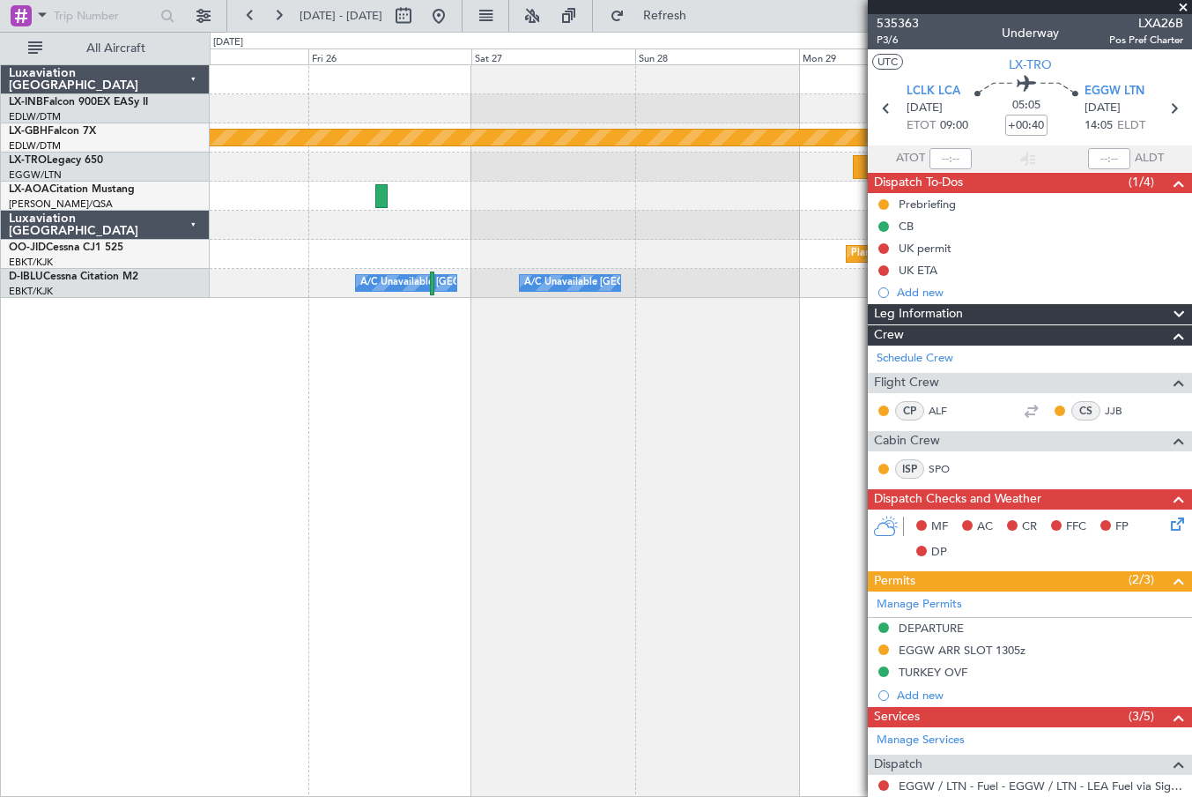
click at [248, 512] on div "Planned Maint Nurnberg Planned Maint [GEOGRAPHIC_DATA]-[GEOGRAPHIC_DATA] A/C Un…" at bounding box center [701, 430] width 983 height 732
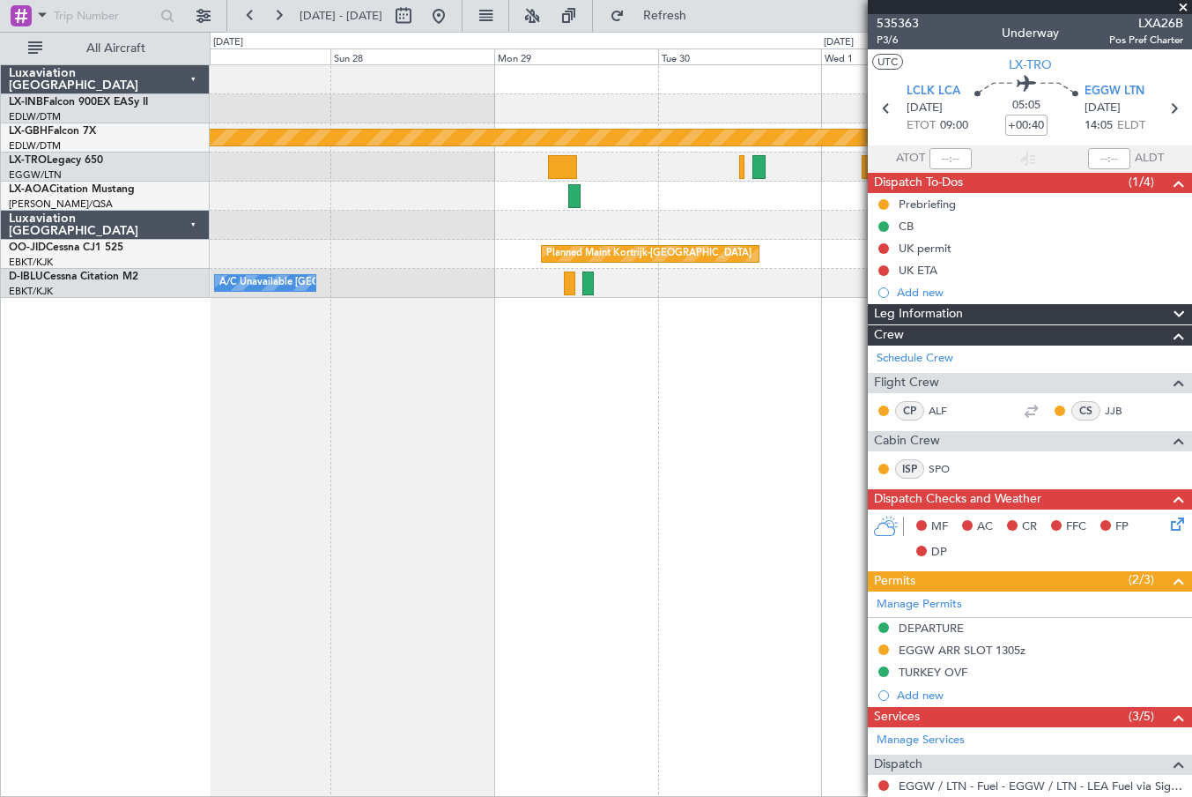
click at [226, 519] on div "Planned Maint Nurnberg Planned Maint [GEOGRAPHIC_DATA]-[GEOGRAPHIC_DATA] A/C Un…" at bounding box center [701, 430] width 983 height 732
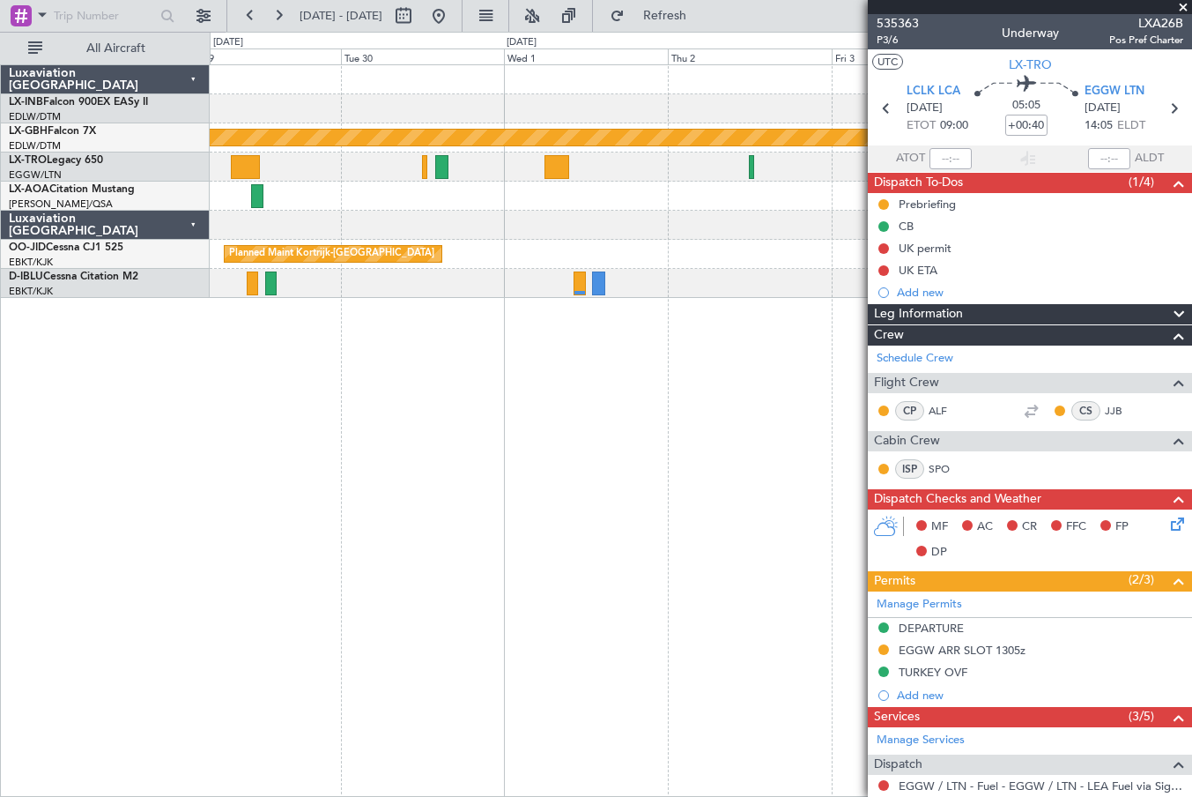
click at [288, 486] on div "Planned Maint Nurnberg No Crew [GEOGRAPHIC_DATA] ([GEOGRAPHIC_DATA]) Planned Ma…" at bounding box center [701, 430] width 983 height 732
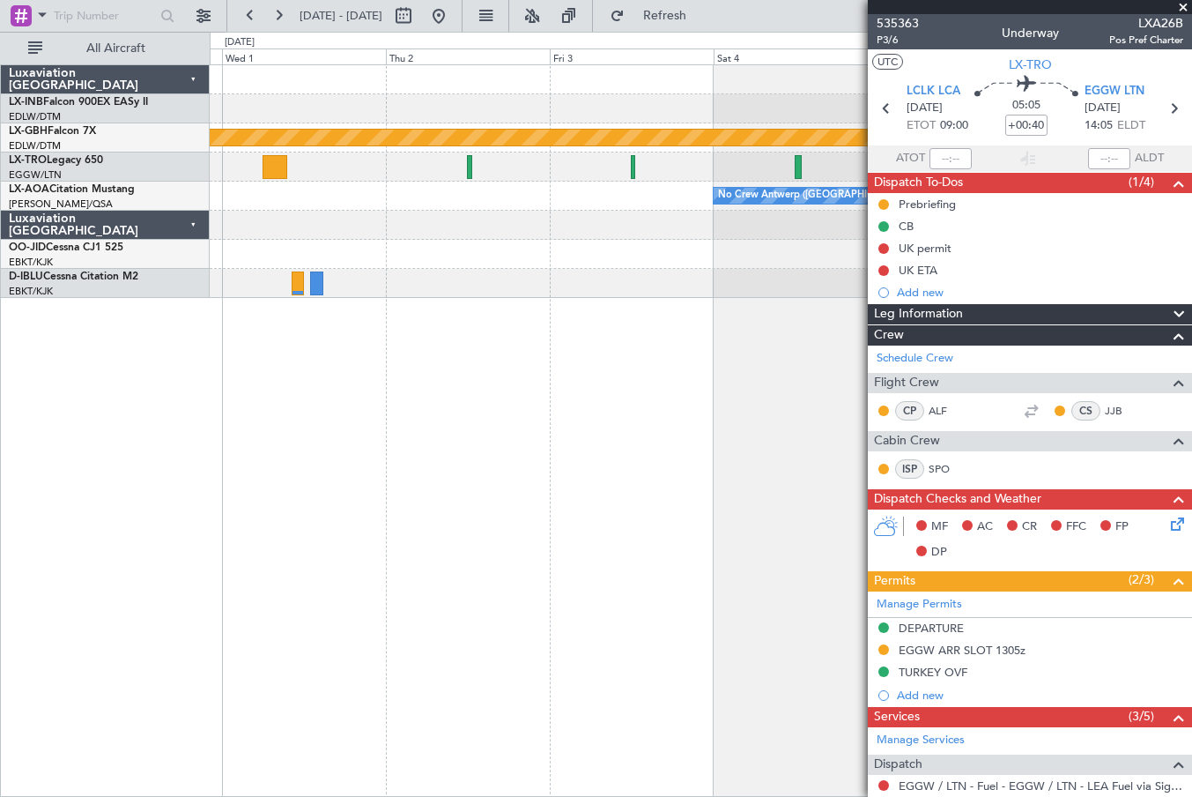
click at [366, 489] on div "Planned Maint Nurnberg No Crew [GEOGRAPHIC_DATA] ([GEOGRAPHIC_DATA]) Planned Ma…" at bounding box center [701, 430] width 983 height 732
click at [153, 470] on div "Planned Maint Nurnberg No Crew [GEOGRAPHIC_DATA] ([GEOGRAPHIC_DATA]) Planned Ma…" at bounding box center [596, 414] width 1192 height 765
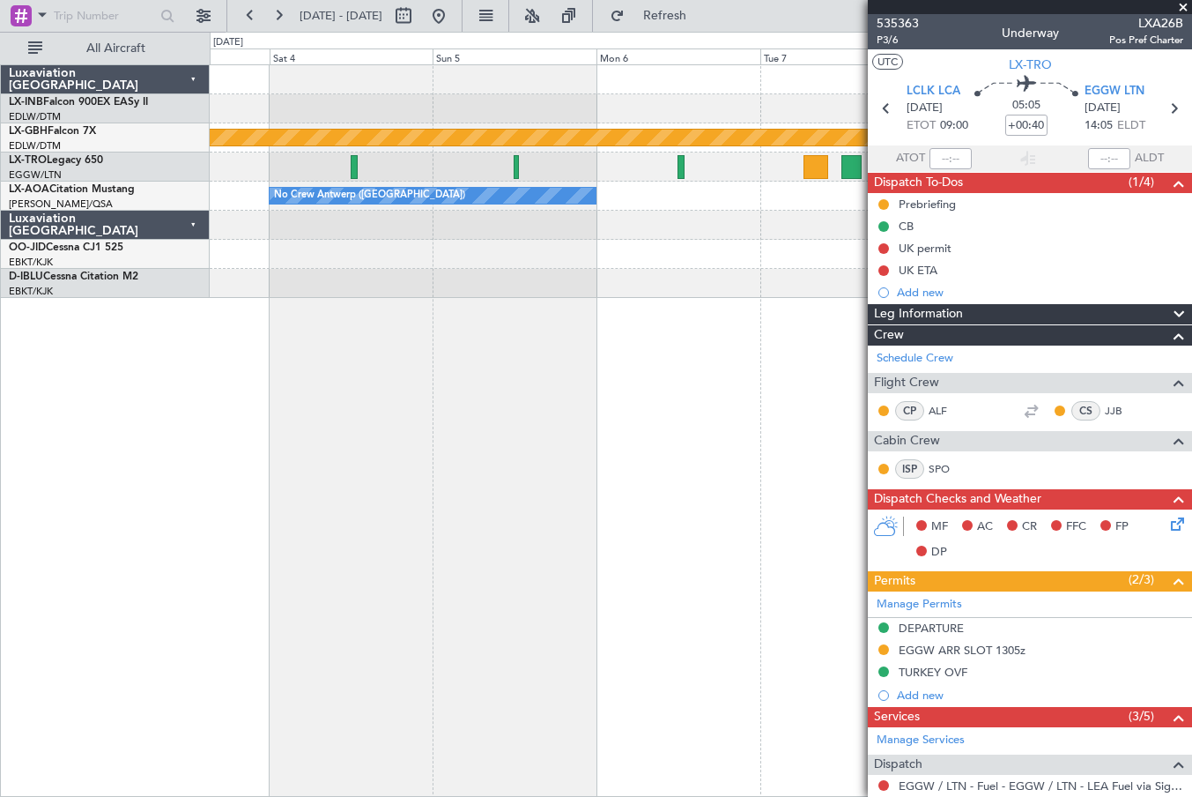
click at [311, 482] on div "Planned Maint Nurnberg No Crew [GEOGRAPHIC_DATA] ([GEOGRAPHIC_DATA]) No Crew [G…" at bounding box center [701, 430] width 983 height 732
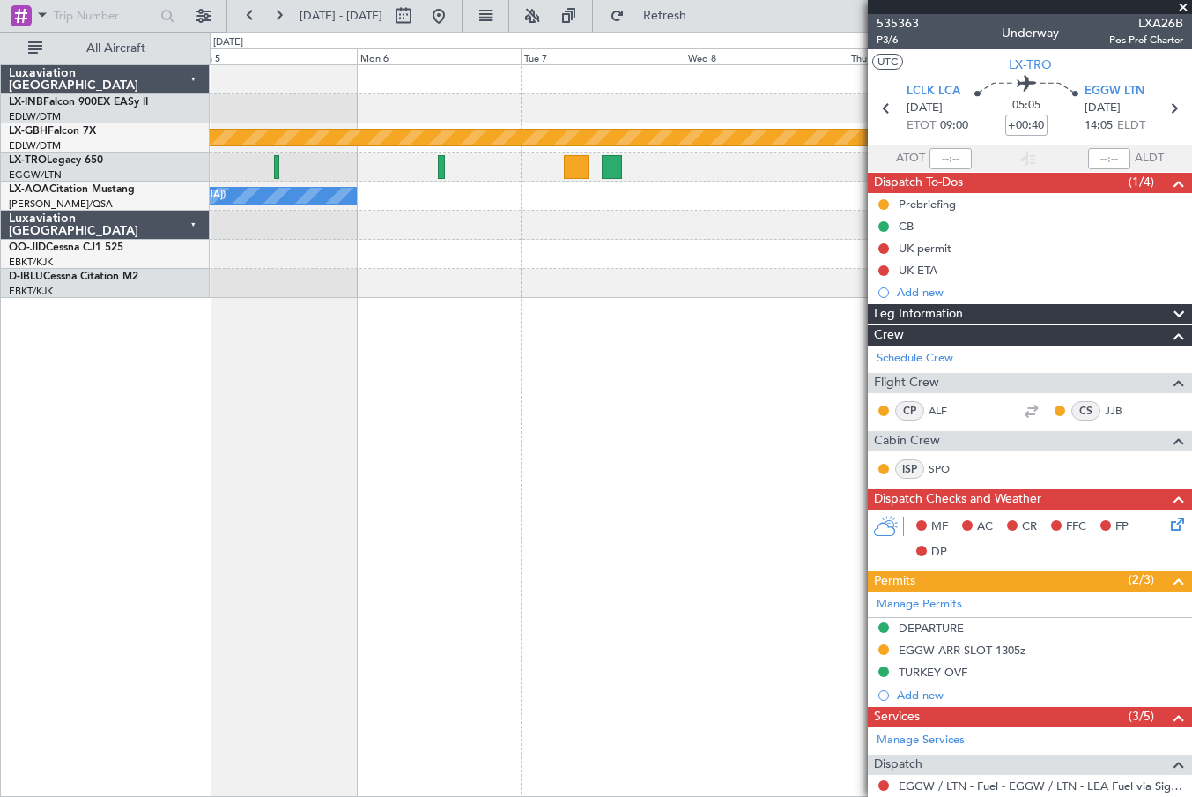
click at [373, 476] on div "Planned Maint Nurnberg No Crew [GEOGRAPHIC_DATA] ([GEOGRAPHIC_DATA]) No Crew [G…" at bounding box center [701, 430] width 983 height 732
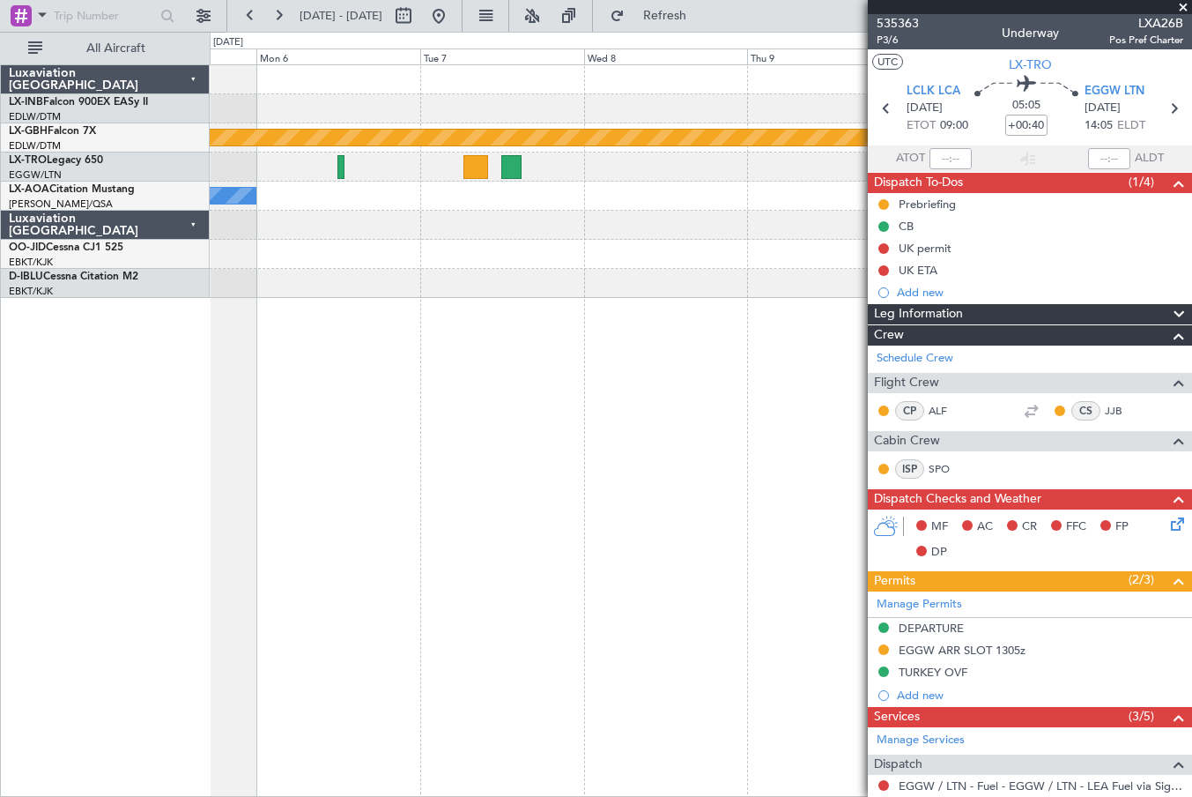
click at [717, 464] on div "Planned Maint Nurnberg No Crew [GEOGRAPHIC_DATA] ([GEOGRAPHIC_DATA]) No Crew [G…" at bounding box center [701, 430] width 983 height 732
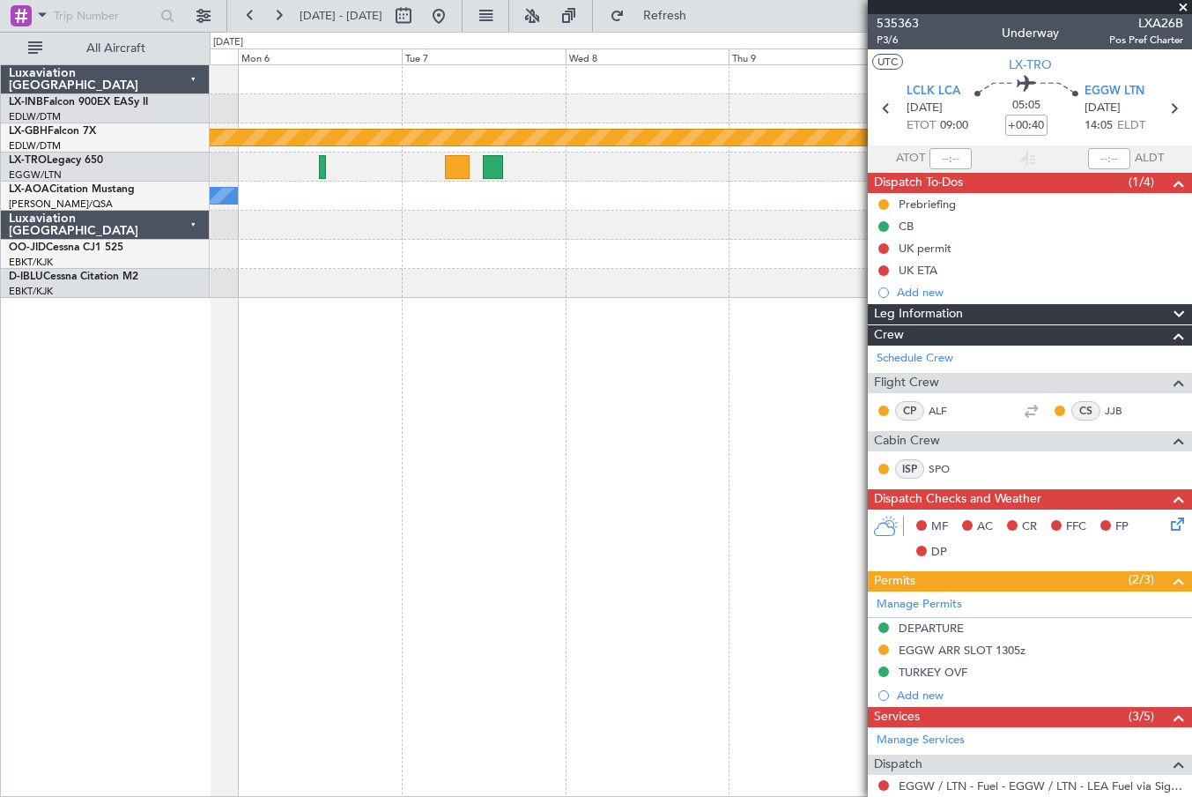
click at [293, 459] on div "Planned Maint Nurnberg No Crew [GEOGRAPHIC_DATA] ([GEOGRAPHIC_DATA]) No Crew [G…" at bounding box center [701, 430] width 983 height 732
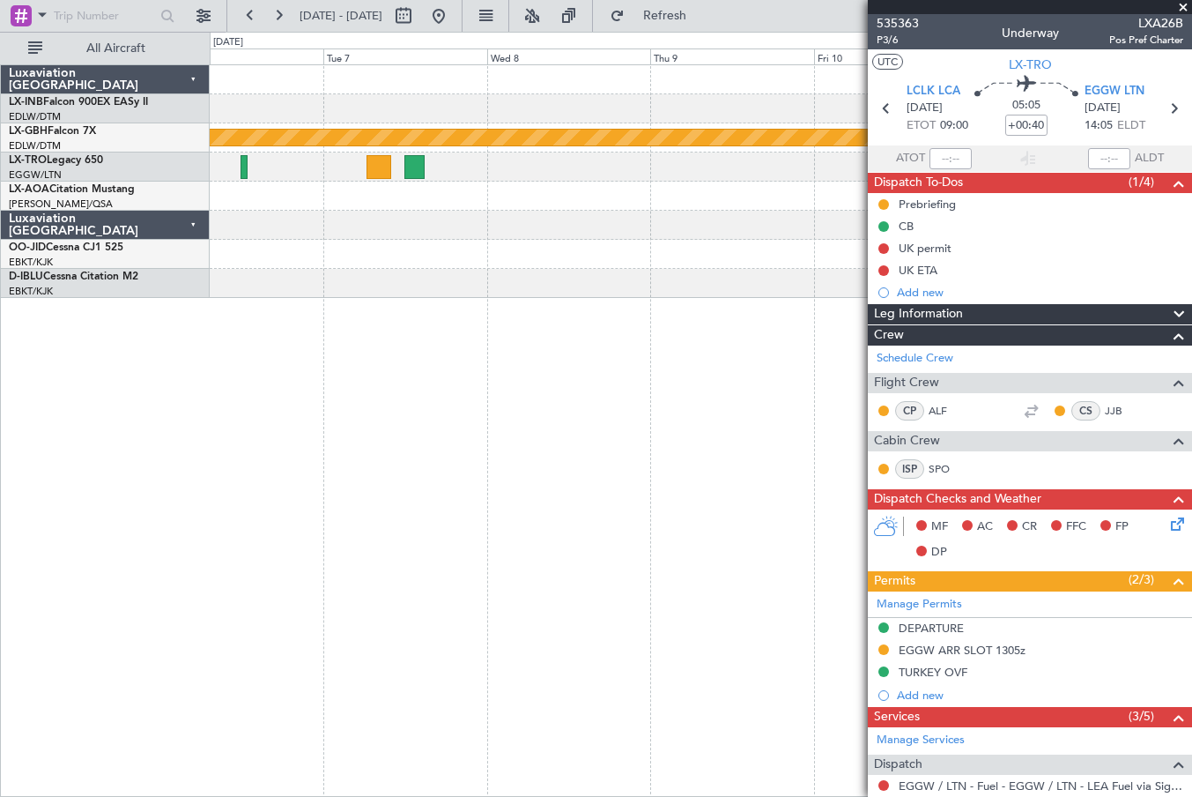
click at [361, 478] on div "Planned Maint Nurnberg No Crew [GEOGRAPHIC_DATA] ([GEOGRAPHIC_DATA]) No Crew [G…" at bounding box center [701, 430] width 983 height 732
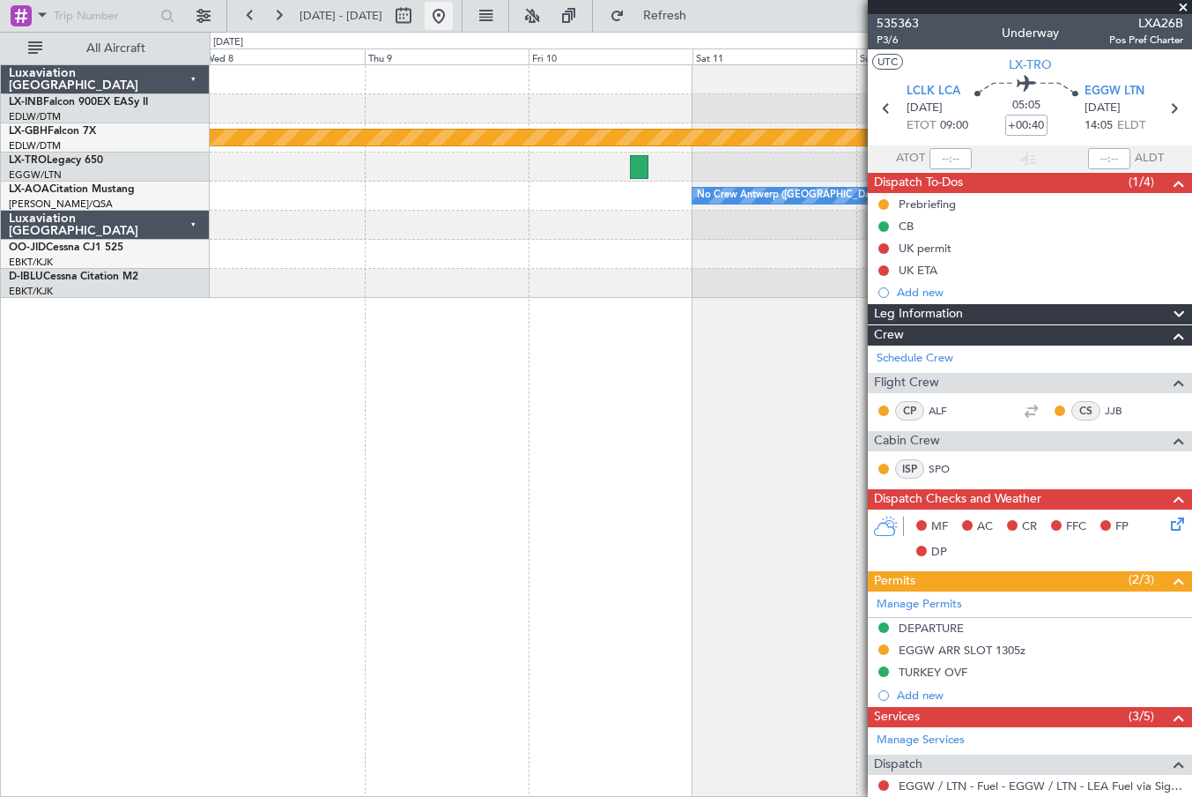
click at [453, 19] on button at bounding box center [439, 16] width 28 height 28
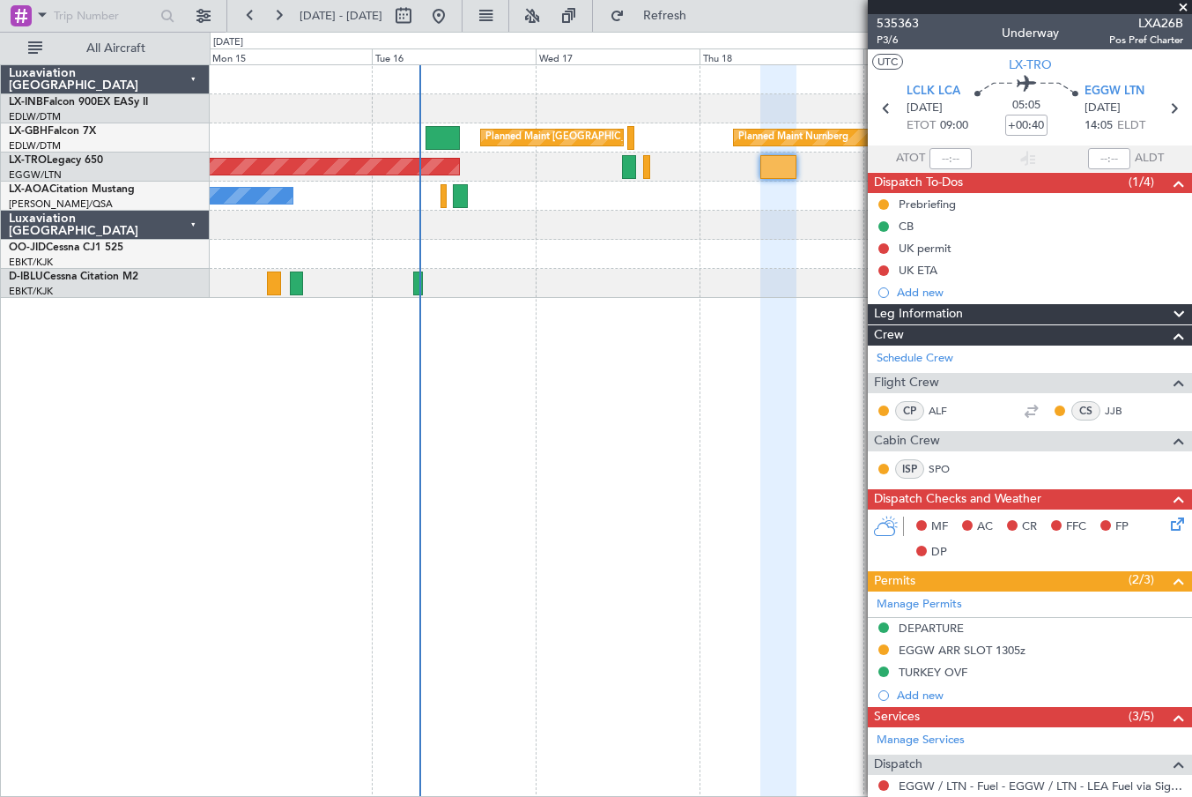
click at [470, 492] on div "Planned Maint [GEOGRAPHIC_DATA] ([GEOGRAPHIC_DATA]) Planned Maint Nurnberg Plan…" at bounding box center [701, 430] width 983 height 732
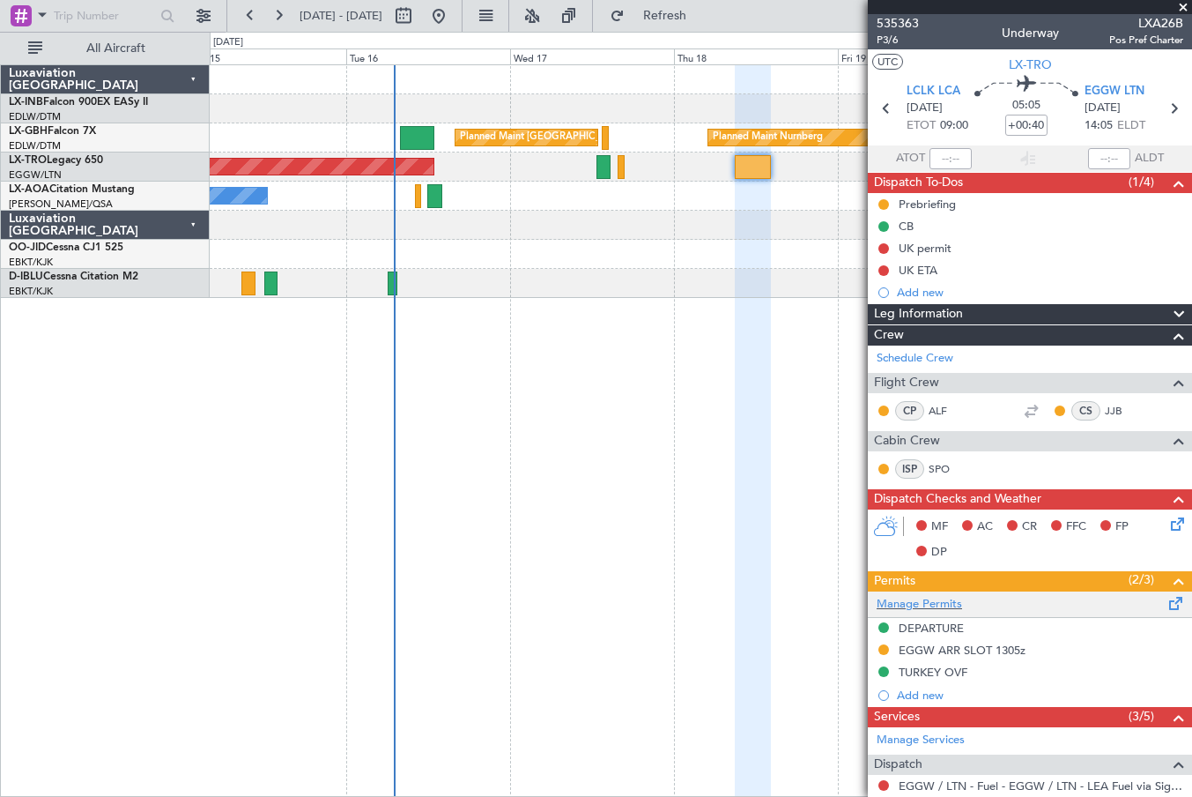
scroll to position [203, 0]
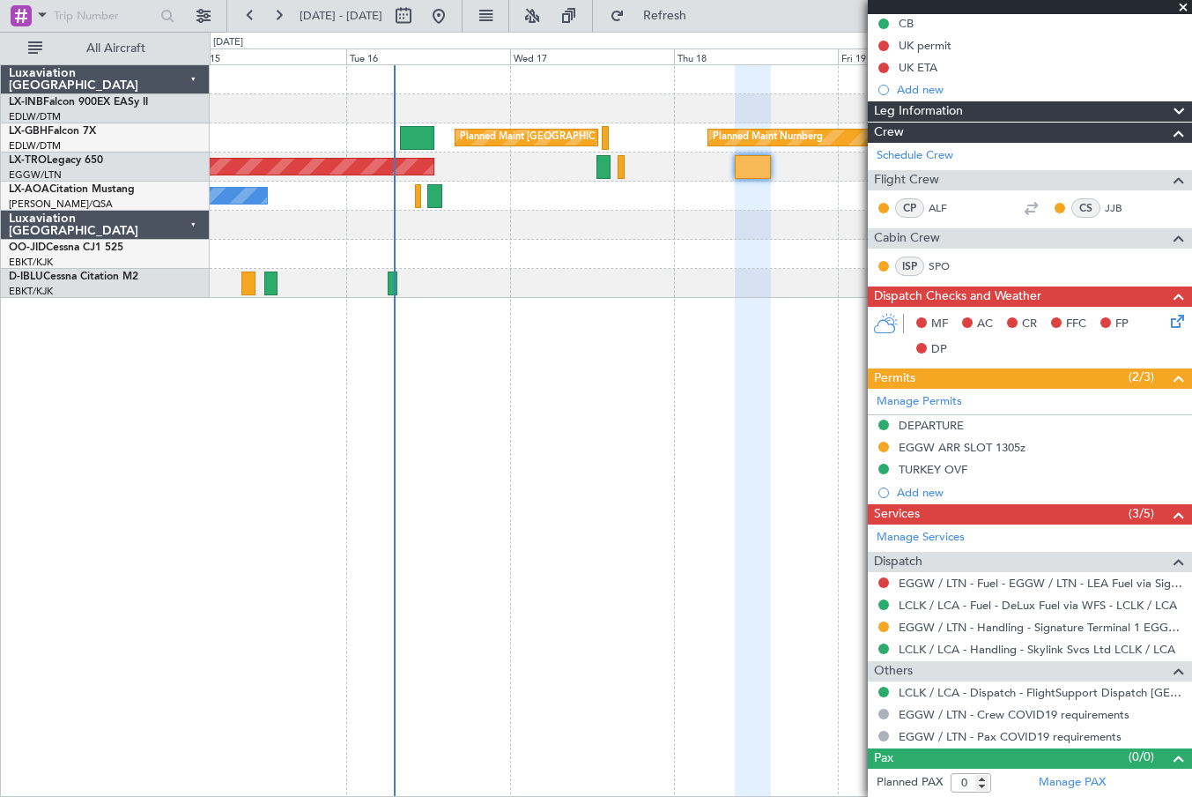
click at [1185, 3] on span at bounding box center [1184, 8] width 18 height 16
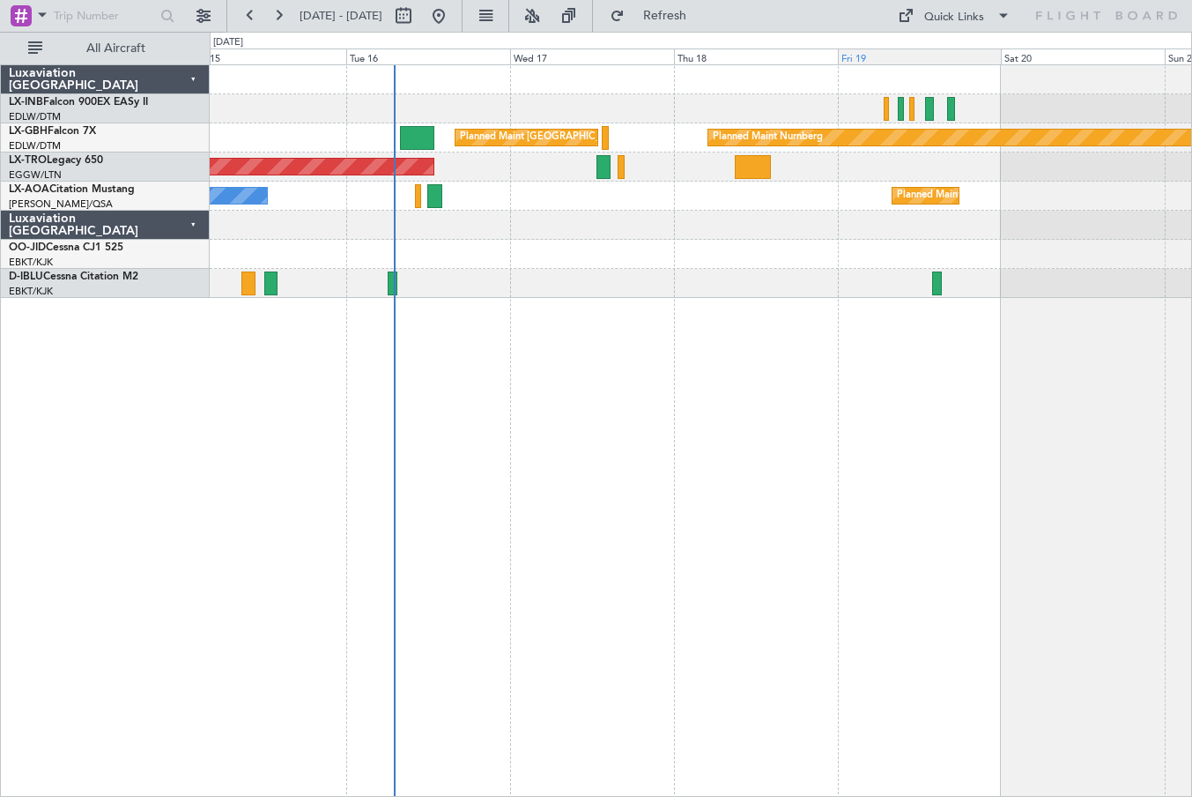
scroll to position [0, 0]
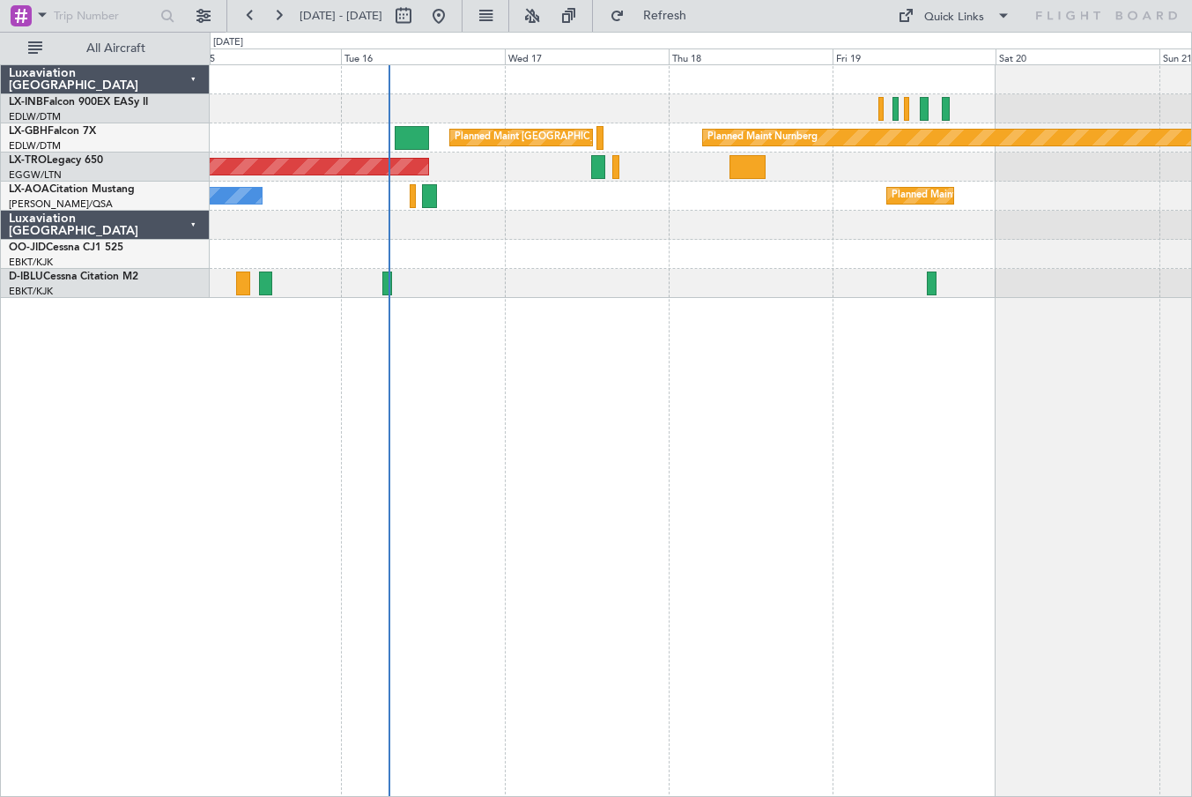
click at [604, 514] on div "Planned Maint [GEOGRAPHIC_DATA] ([GEOGRAPHIC_DATA]) Planned Maint Nurnberg Plan…" at bounding box center [701, 430] width 983 height 732
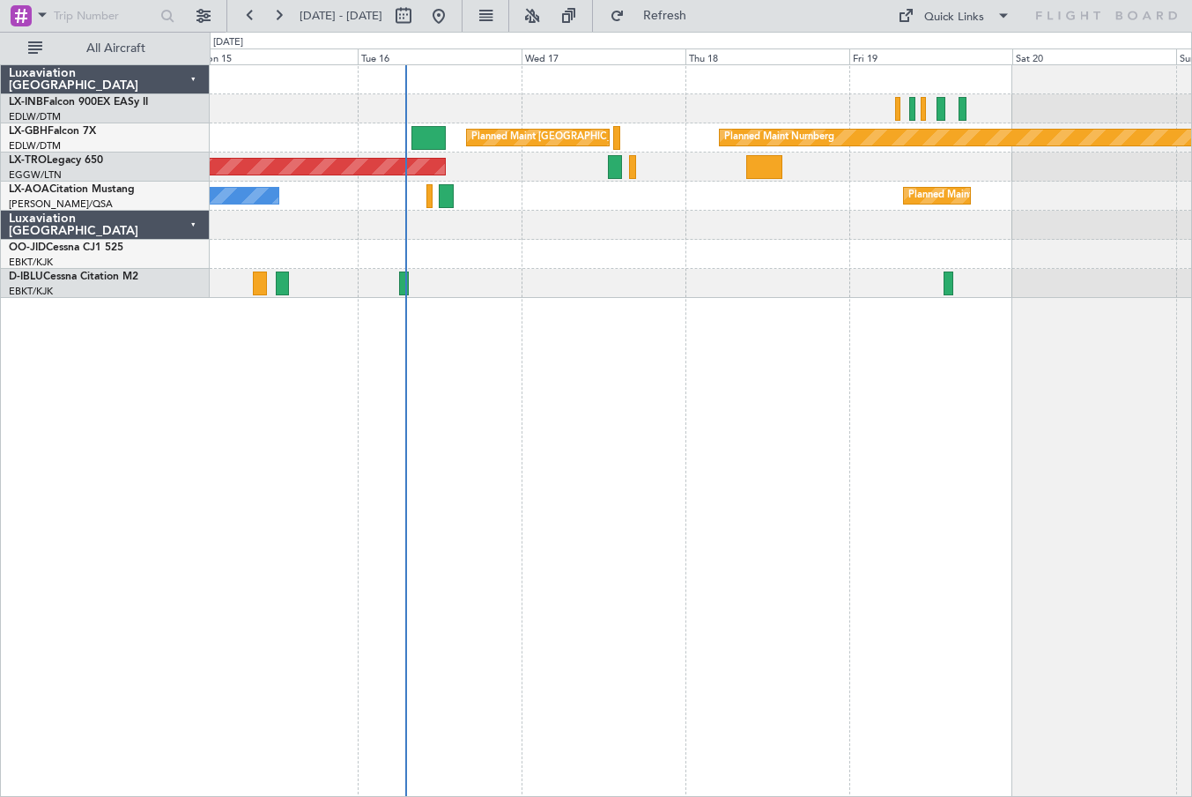
click at [701, 538] on div "Planned Maint [GEOGRAPHIC_DATA] ([GEOGRAPHIC_DATA]) Planned Maint Nurnberg Plan…" at bounding box center [701, 430] width 983 height 732
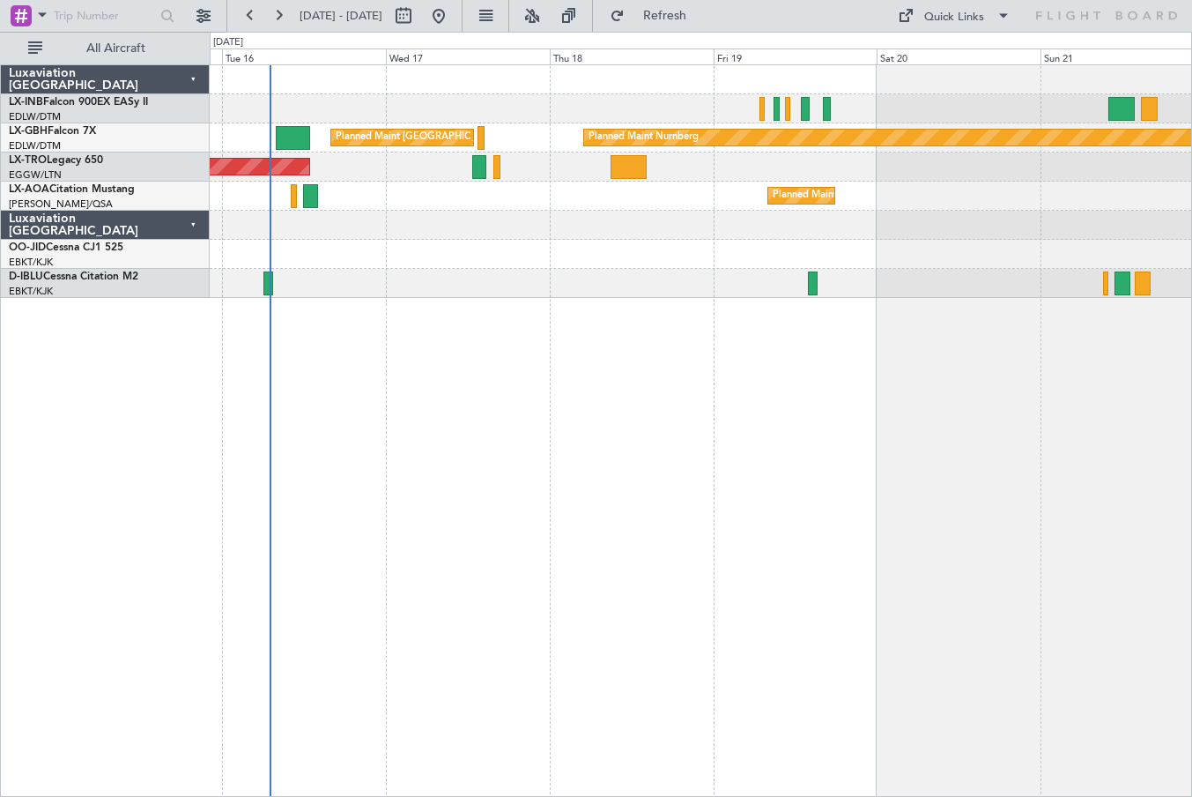
click at [564, 440] on div "Planned Maint Nurnberg Planned Maint [GEOGRAPHIC_DATA] ([GEOGRAPHIC_DATA]) Unpl…" at bounding box center [701, 430] width 983 height 732
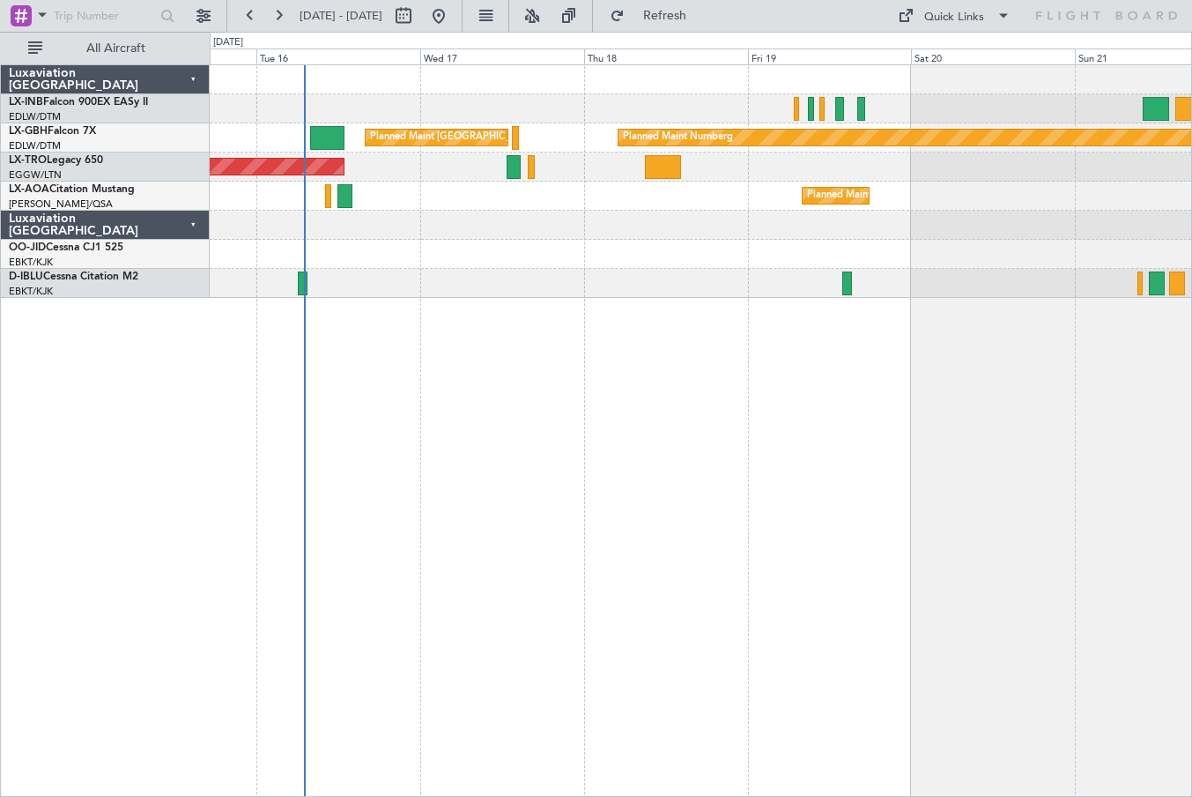
click at [540, 468] on div "Planned Maint Nurnberg Planned Maint [GEOGRAPHIC_DATA] ([GEOGRAPHIC_DATA]) Unpl…" at bounding box center [701, 430] width 983 height 732
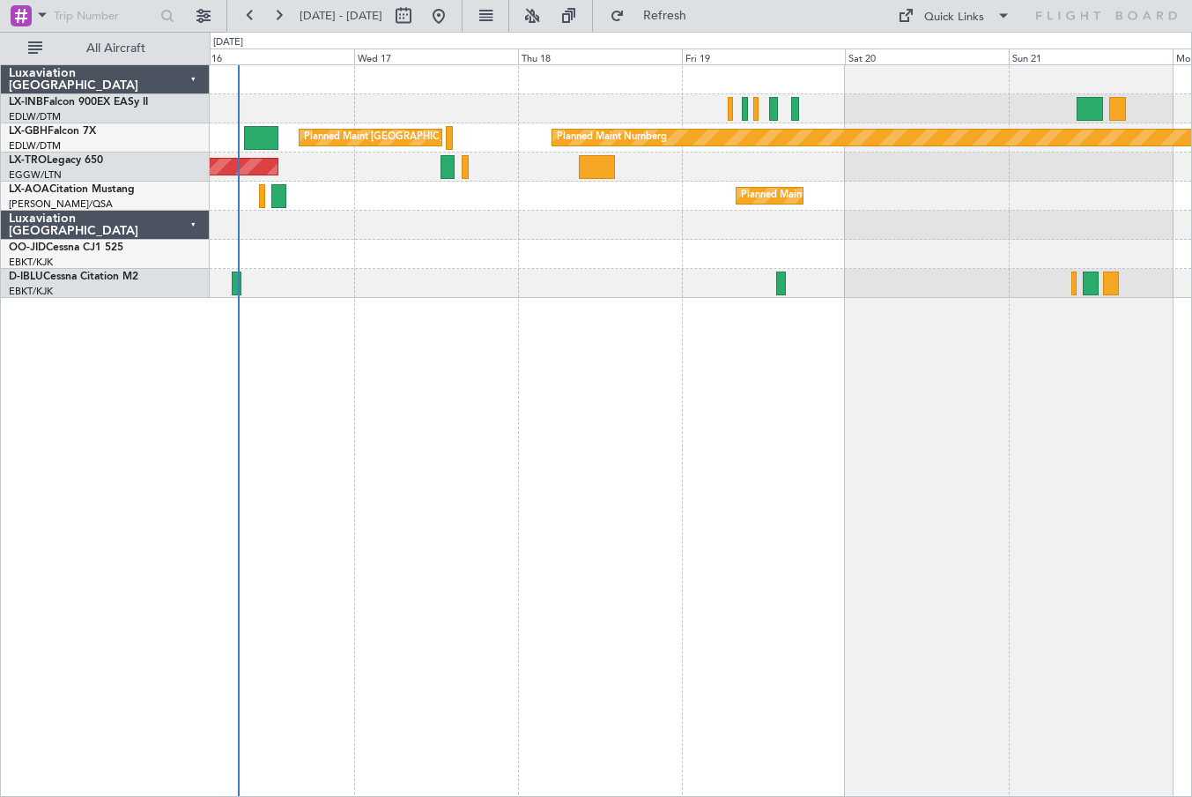
click at [389, 482] on div "Planned Maint Nurnberg Planned Maint [GEOGRAPHIC_DATA] ([GEOGRAPHIC_DATA]) Unpl…" at bounding box center [701, 430] width 983 height 732
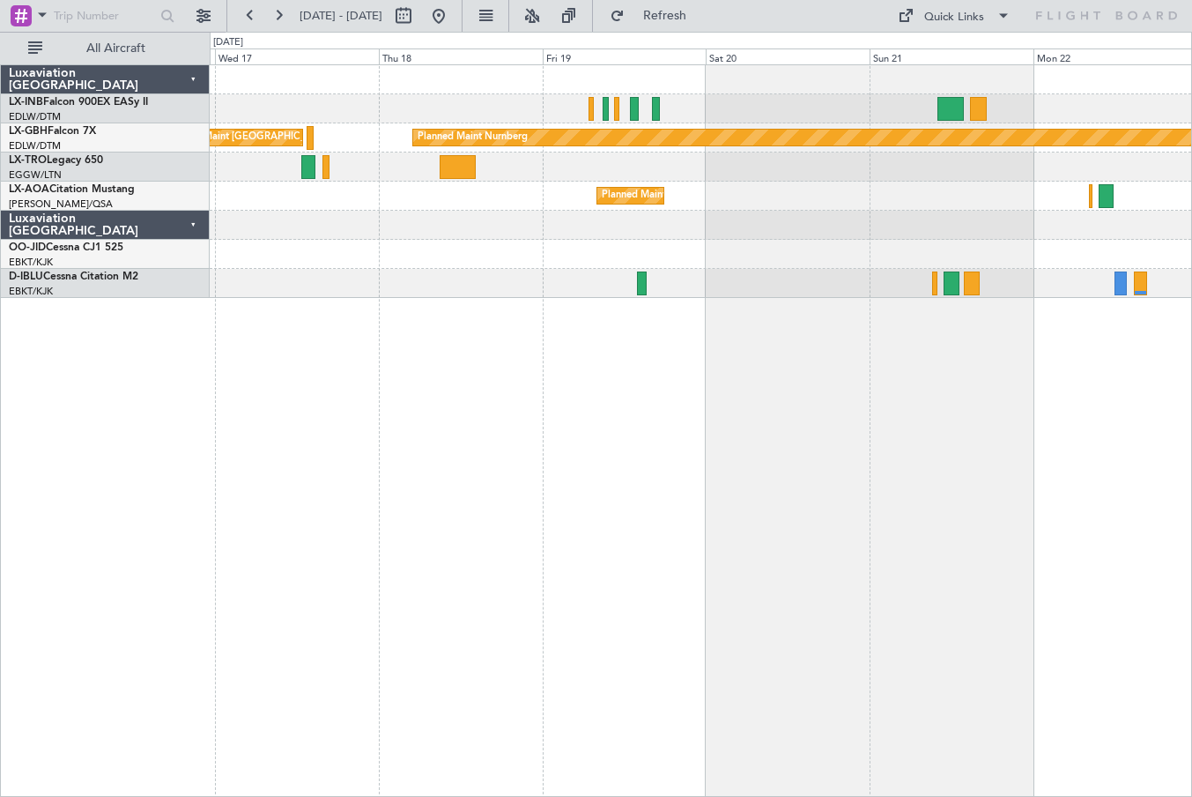
click at [575, 501] on div "Planned Maint Nurnberg Planned Maint [GEOGRAPHIC_DATA] ([GEOGRAPHIC_DATA]) Unpl…" at bounding box center [701, 430] width 983 height 732
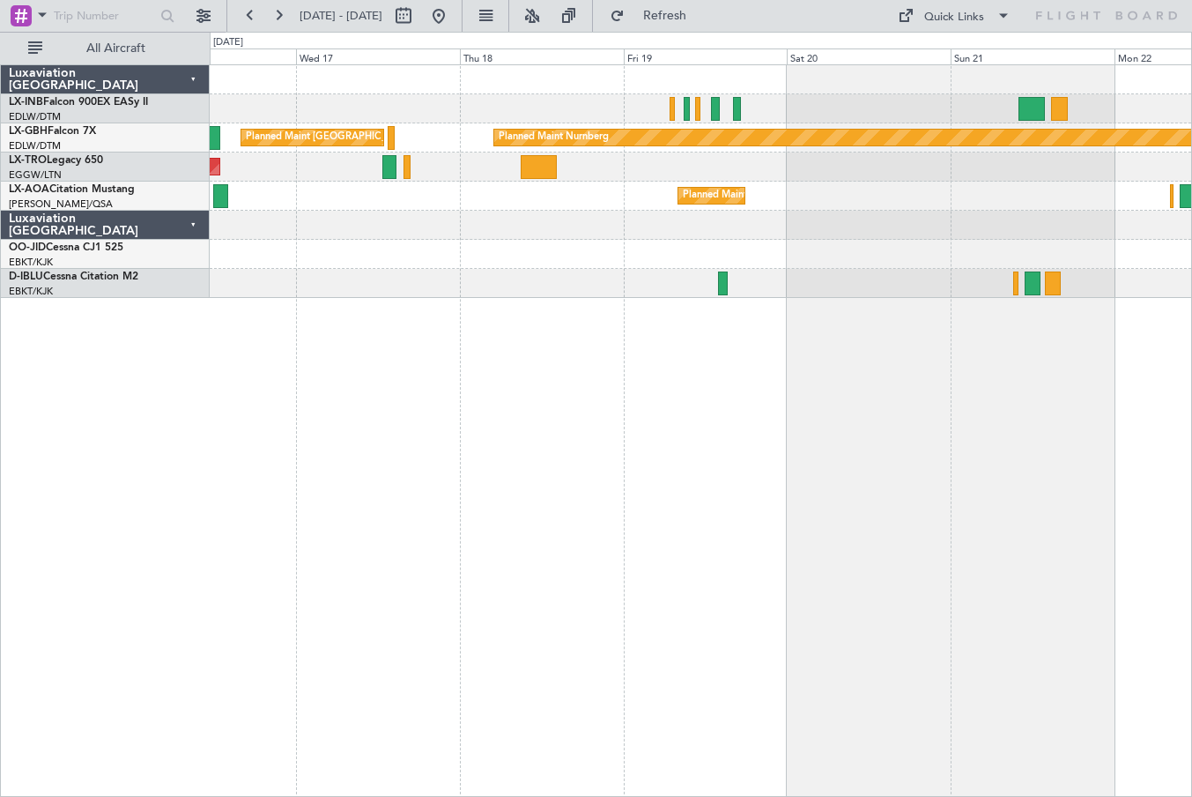
click at [591, 481] on div "Planned Maint Nurnberg Planned Maint [GEOGRAPHIC_DATA] ([GEOGRAPHIC_DATA]) Unpl…" at bounding box center [701, 430] width 983 height 732
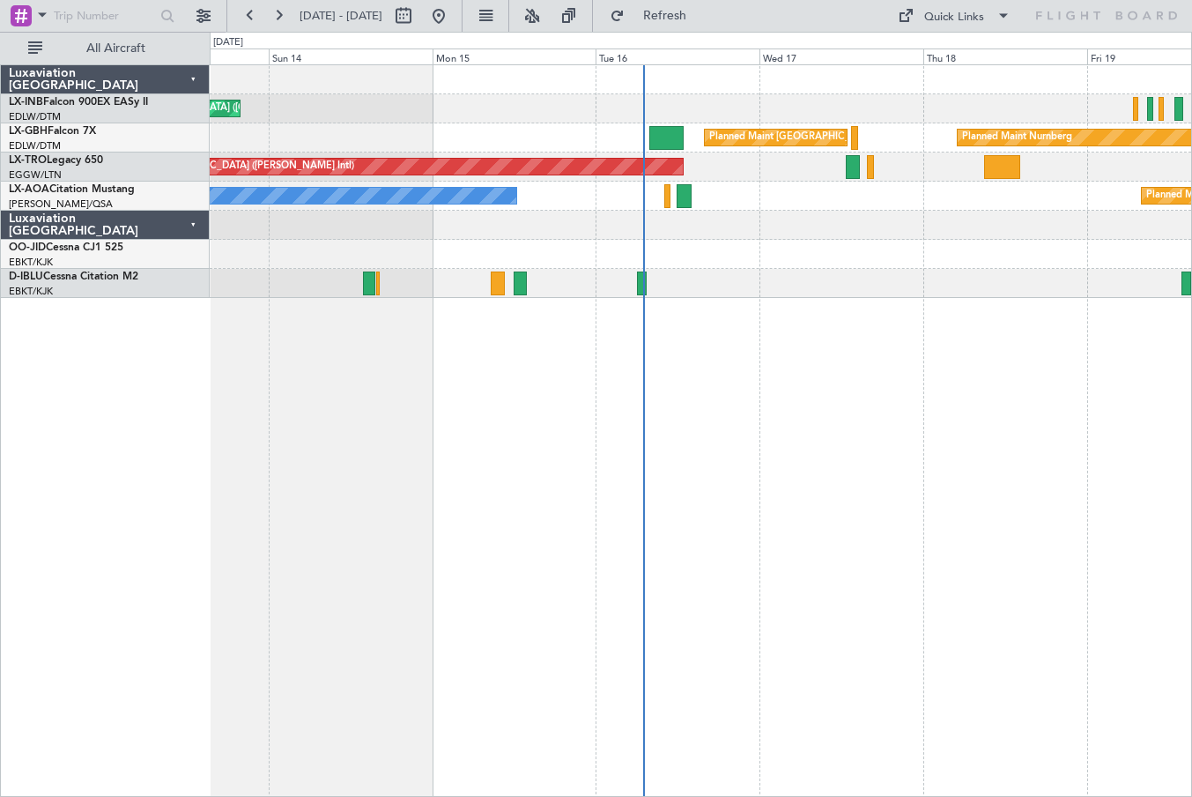
click at [878, 407] on div "Planned Maint [GEOGRAPHIC_DATA] ([GEOGRAPHIC_DATA]) Planned Maint Nurnberg Plan…" at bounding box center [701, 430] width 983 height 732
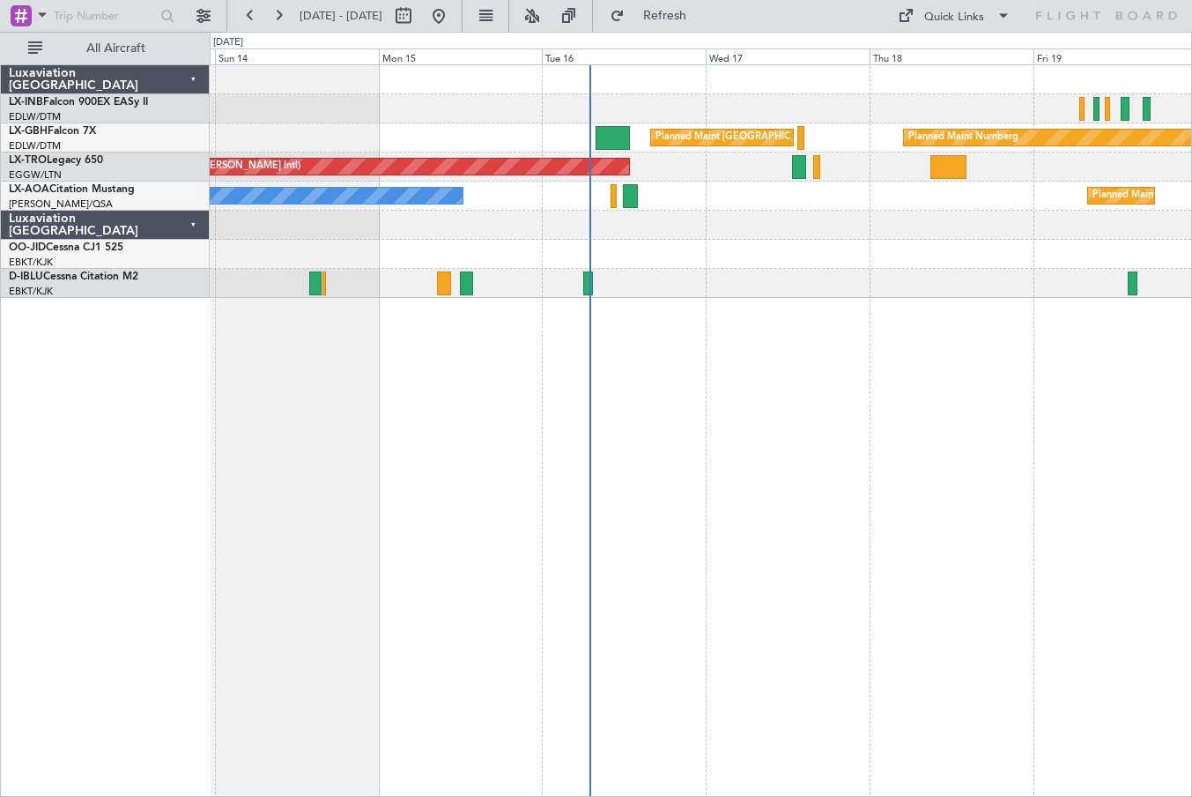
click at [614, 414] on div "Planned Maint [GEOGRAPHIC_DATA] ([GEOGRAPHIC_DATA]) Planned Maint Nurnberg Plan…" at bounding box center [701, 430] width 983 height 732
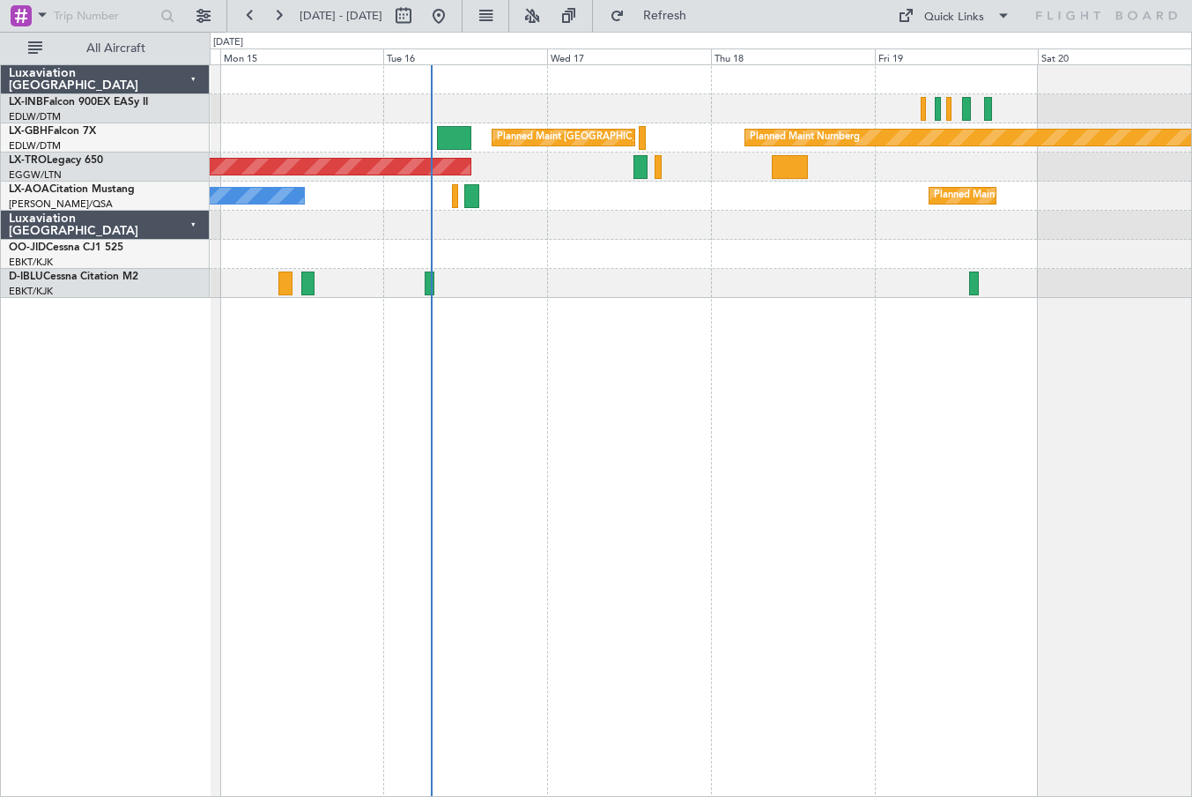
click at [605, 474] on div "Planned Maint [GEOGRAPHIC_DATA] ([GEOGRAPHIC_DATA]) Planned Maint Nurnberg Plan…" at bounding box center [701, 430] width 983 height 732
click at [551, 397] on div "Planned Maint [GEOGRAPHIC_DATA] ([GEOGRAPHIC_DATA]) Planned Maint Nurnberg Plan…" at bounding box center [701, 430] width 983 height 732
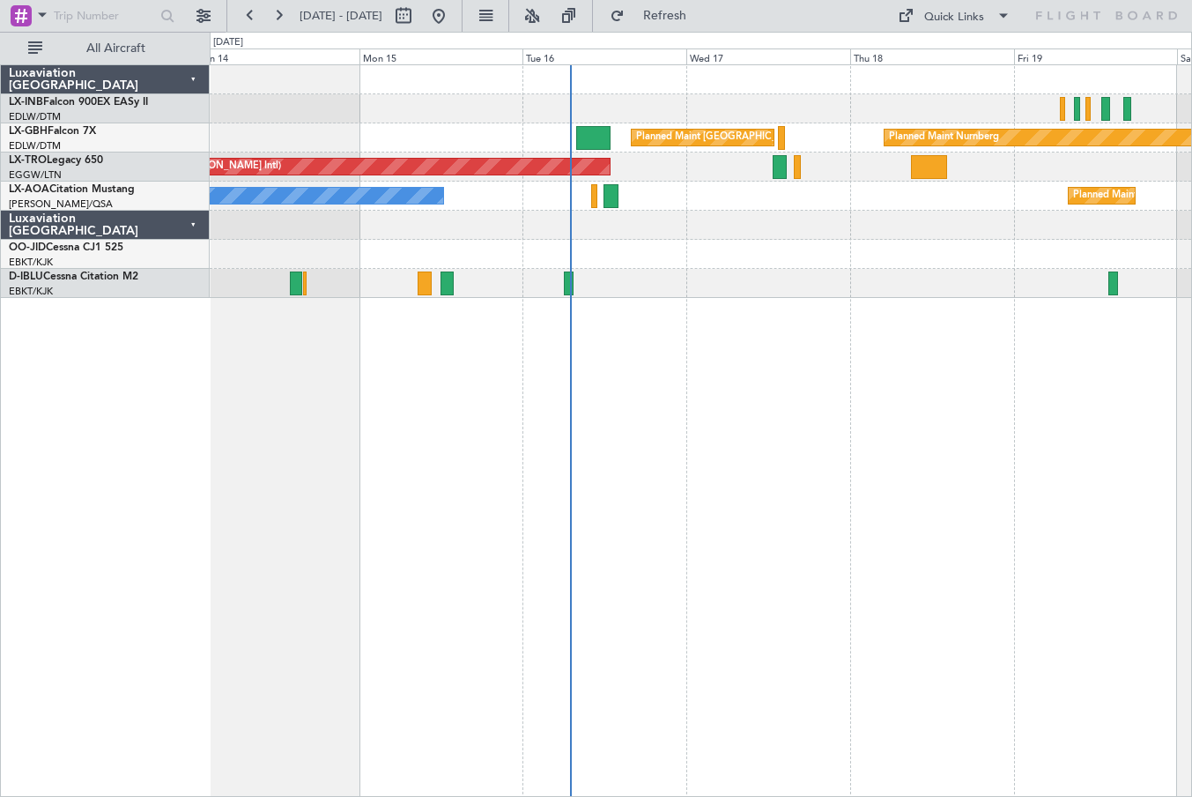
click at [849, 438] on div "Planned Maint [GEOGRAPHIC_DATA] ([GEOGRAPHIC_DATA]) Planned Maint Nurnberg Plan…" at bounding box center [701, 430] width 983 height 732
